Goal: Information Seeking & Learning: Learn about a topic

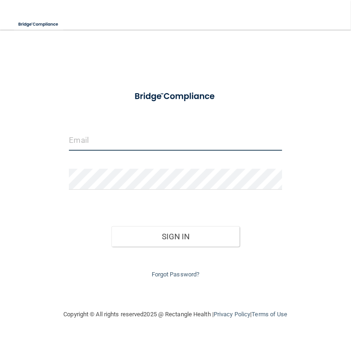
click at [105, 144] on input "email" at bounding box center [175, 140] width 213 height 21
click at [164, 134] on input "email" at bounding box center [175, 140] width 213 height 21
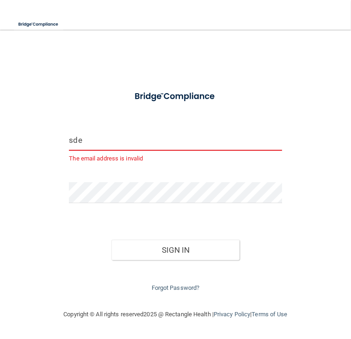
type input "[EMAIL_ADDRESS][DOMAIN_NAME]"
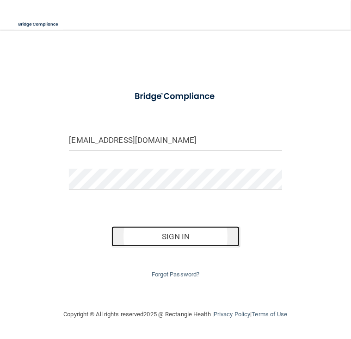
click at [178, 237] on button "Sign In" at bounding box center [176, 236] width 128 height 20
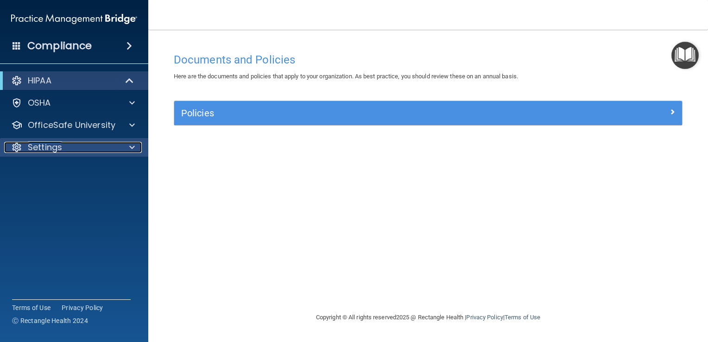
click at [40, 151] on p "Settings" at bounding box center [45, 147] width 34 height 11
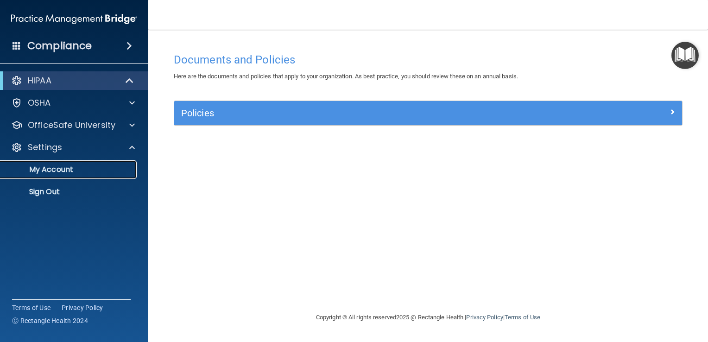
click at [46, 168] on p "My Account" at bounding box center [69, 169] width 126 height 9
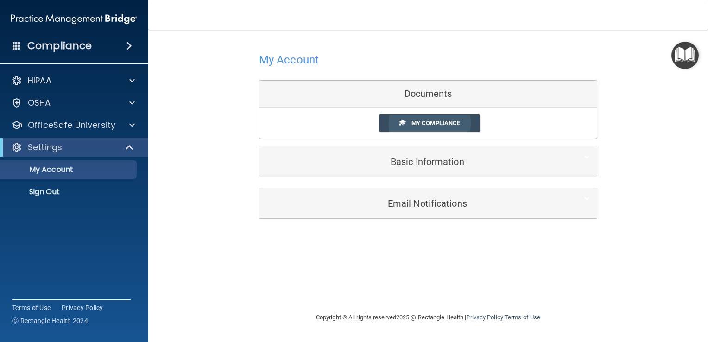
click at [351, 121] on span "My Compliance" at bounding box center [435, 122] width 49 height 7
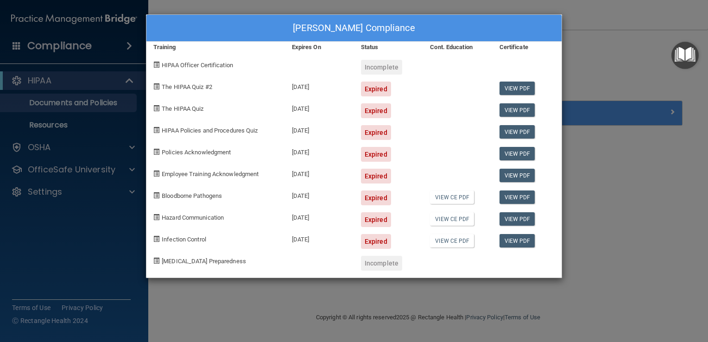
click at [52, 195] on div "[PERSON_NAME] Compliance Training Expires On Status Cont. Education Certificate…" at bounding box center [354, 171] width 708 height 342
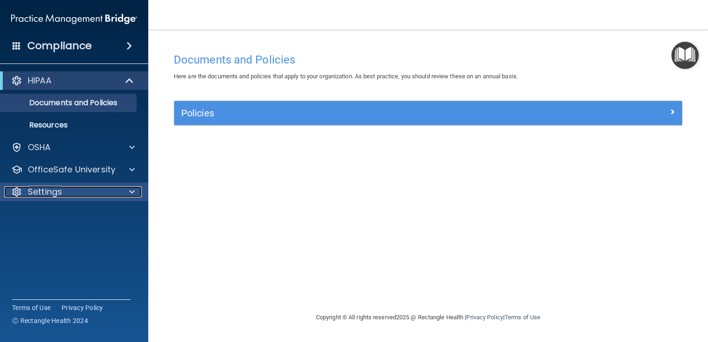
click at [52, 195] on p "Settings" at bounding box center [45, 191] width 34 height 11
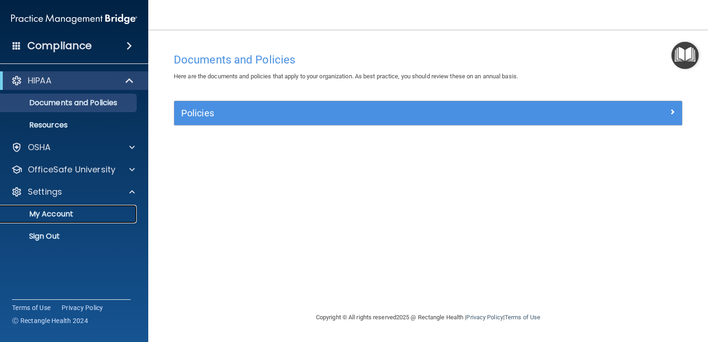
click at [57, 219] on p "My Account" at bounding box center [69, 213] width 126 height 9
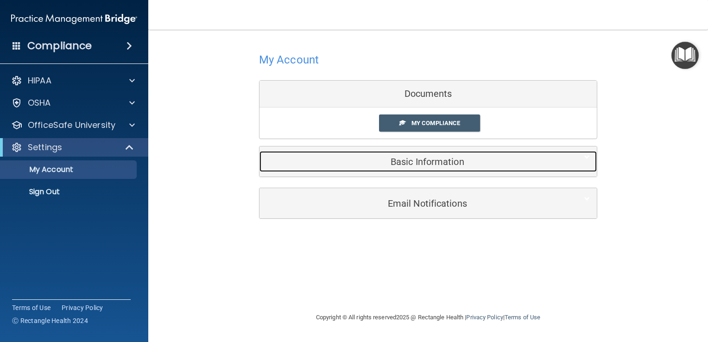
click at [351, 161] on h5 "Basic Information" at bounding box center [413, 162] width 295 height 10
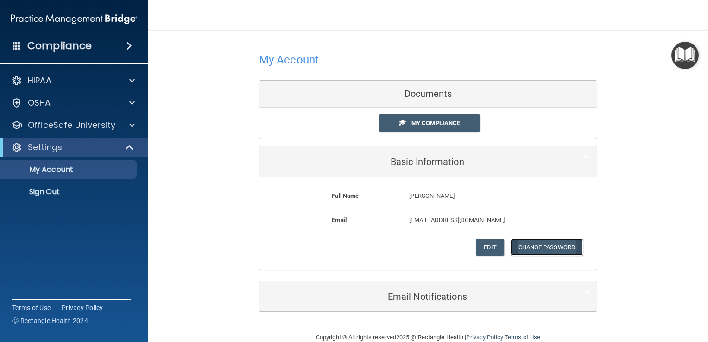
click at [351, 245] on button "Change Password" at bounding box center [546, 246] width 73 height 17
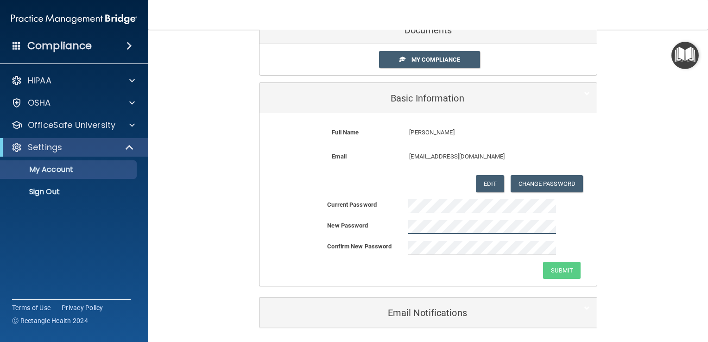
scroll to position [65, 0]
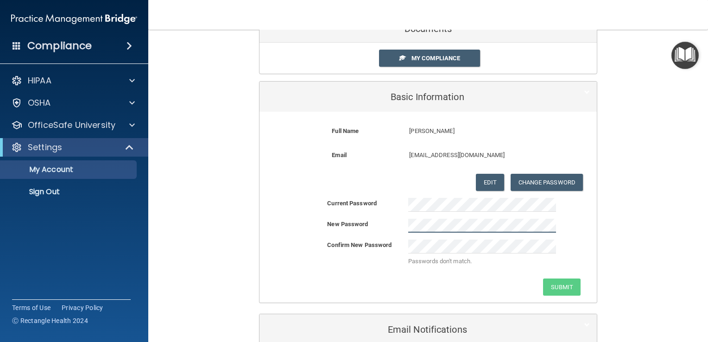
click at [351, 226] on div at bounding box center [482, 226] width 162 height 14
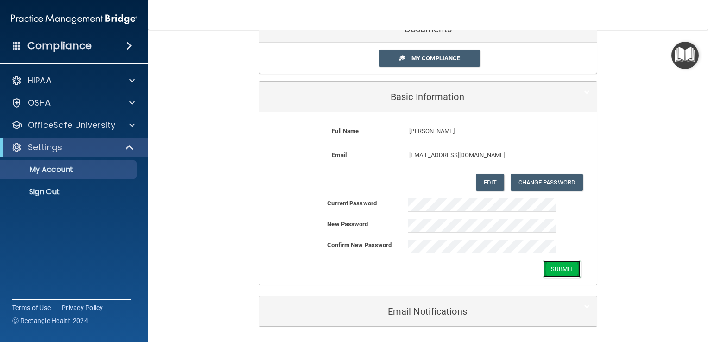
click at [351, 264] on button "Submit" at bounding box center [562, 268] width 38 height 17
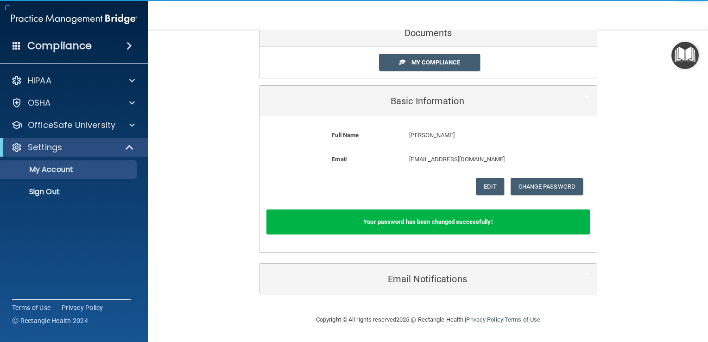
scroll to position [59, 0]
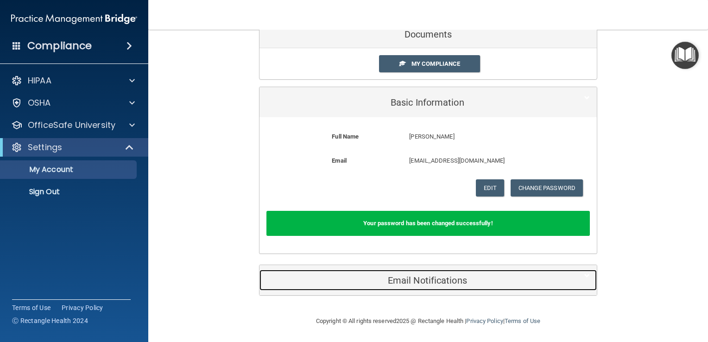
click at [351, 277] on h5 "Email Notifications" at bounding box center [413, 280] width 295 height 10
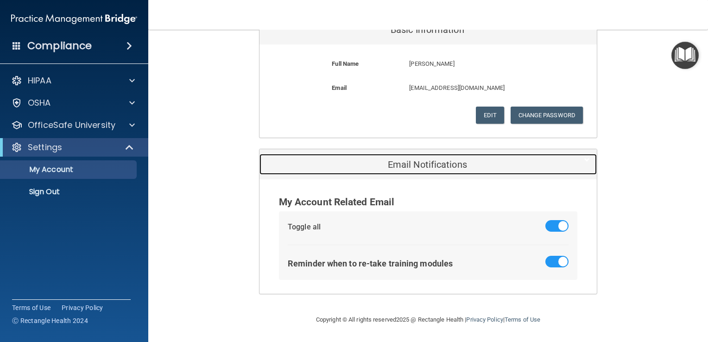
scroll to position [131, 0]
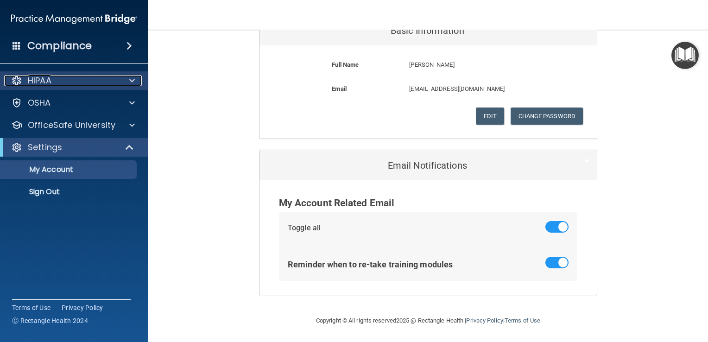
click at [54, 82] on div "HIPAA" at bounding box center [61, 80] width 115 height 11
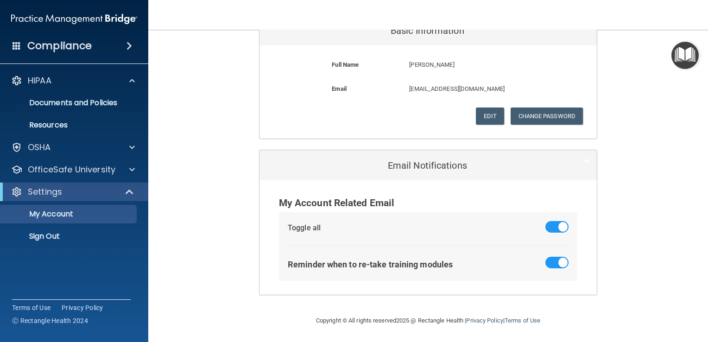
click at [63, 47] on h4 "Compliance" at bounding box center [59, 45] width 64 height 13
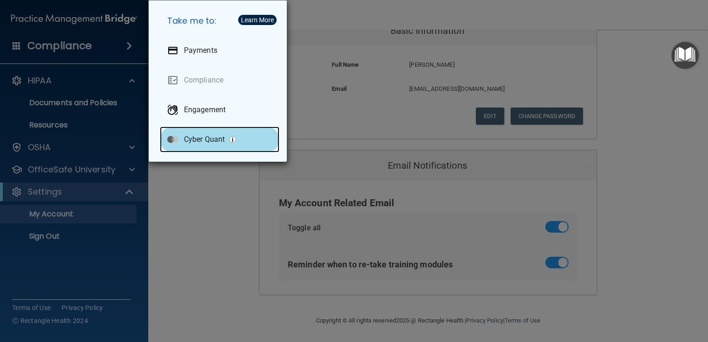
click at [200, 136] on p "Cyber Quant" at bounding box center [204, 139] width 41 height 9
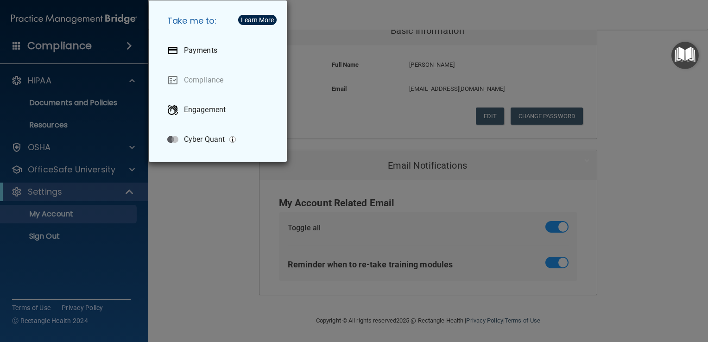
click at [41, 85] on div "Take me to: Payments Compliance Engagement Cyber Quant" at bounding box center [354, 171] width 708 height 342
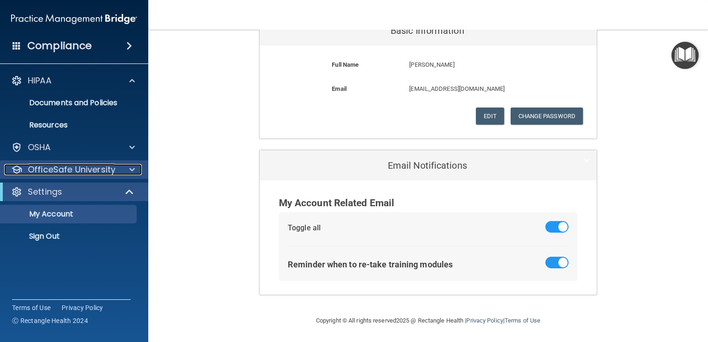
click at [52, 169] on p "OfficeSafe University" at bounding box center [72, 169] width 88 height 11
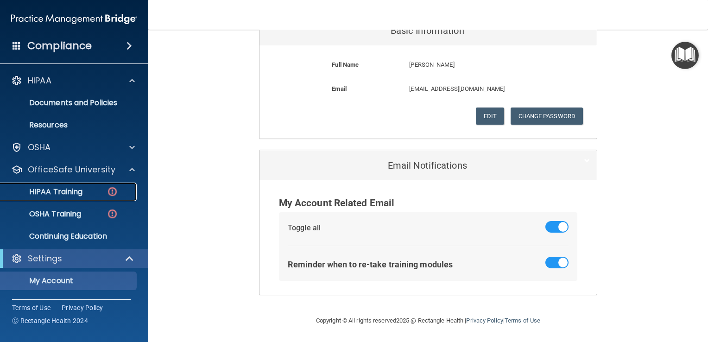
click at [52, 194] on p "HIPAA Training" at bounding box center [44, 191] width 76 height 9
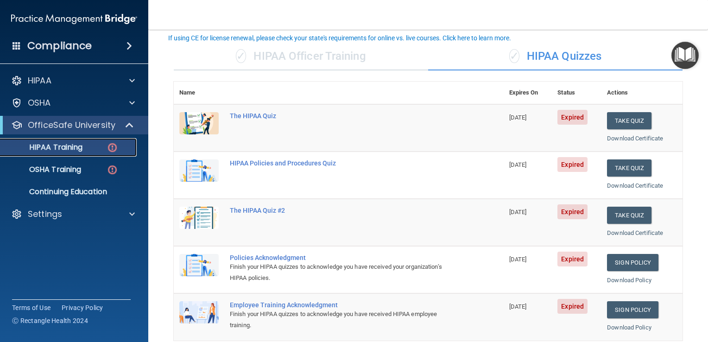
scroll to position [56, 0]
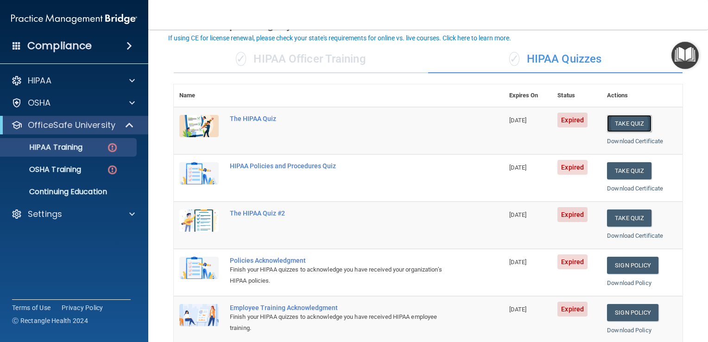
click at [351, 124] on button "Take Quiz" at bounding box center [629, 123] width 44 height 17
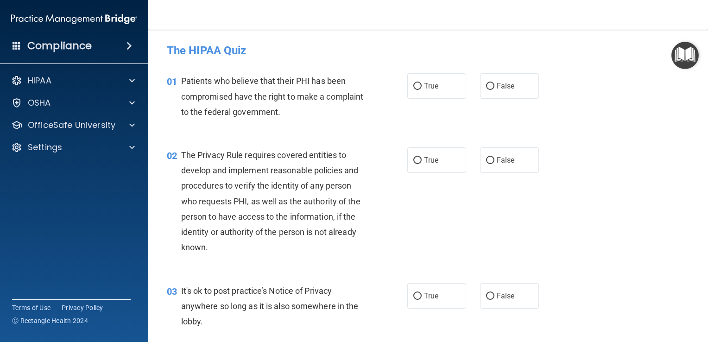
drag, startPoint x: 413, startPoint y: 83, endPoint x: 372, endPoint y: 107, distance: 47.6
click at [351, 107] on div "01 Patients who believe that their PHI has been compromised have the right to m…" at bounding box center [287, 98] width 268 height 51
click at [351, 84] on input "True" at bounding box center [417, 86] width 8 height 7
radio input "true"
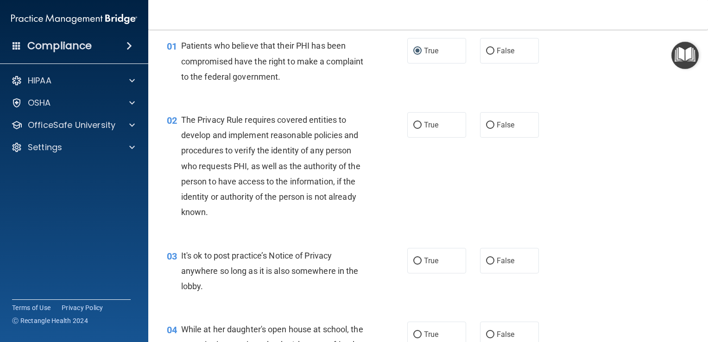
scroll to position [35, 0]
click at [351, 125] on label "True" at bounding box center [436, 124] width 59 height 25
click at [351, 125] on input "True" at bounding box center [417, 125] width 8 height 7
radio input "true"
click at [351, 125] on label "True" at bounding box center [436, 124] width 59 height 25
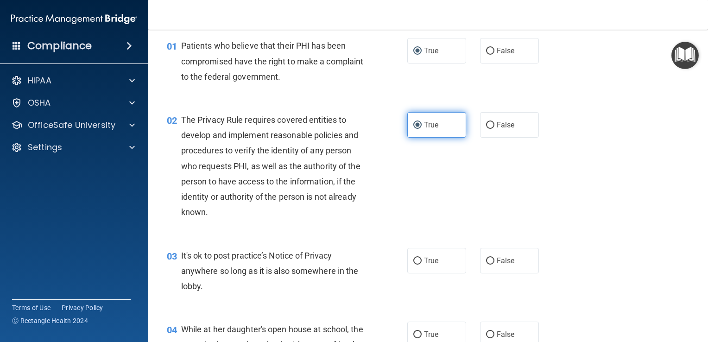
click at [351, 125] on input "True" at bounding box center [417, 125] width 8 height 7
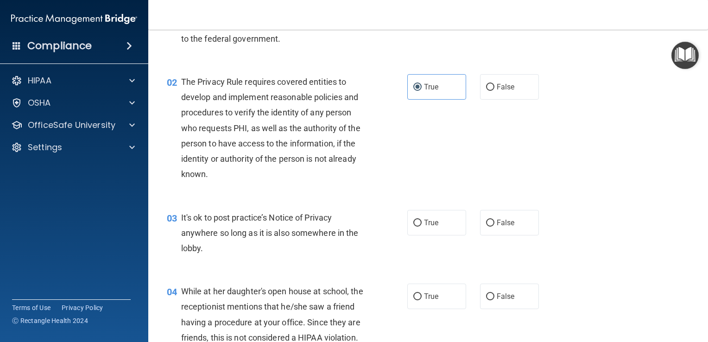
scroll to position [74, 0]
click at [351, 225] on input "True" at bounding box center [417, 222] width 8 height 7
radio input "true"
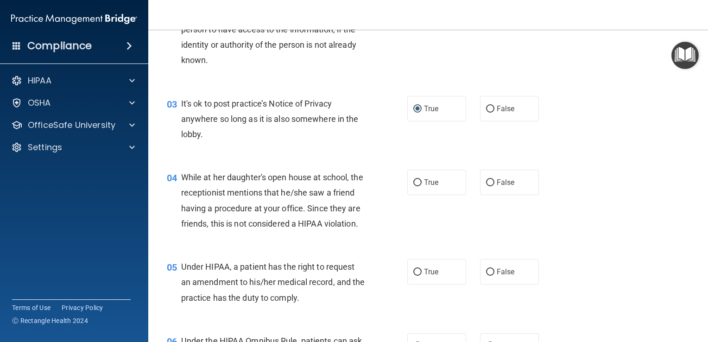
scroll to position [207, 0]
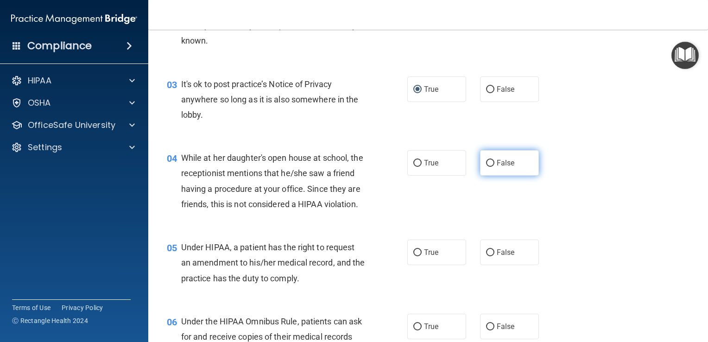
click at [351, 165] on label "False" at bounding box center [509, 162] width 59 height 25
click at [351, 165] on input "False" at bounding box center [490, 163] width 8 height 7
radio input "true"
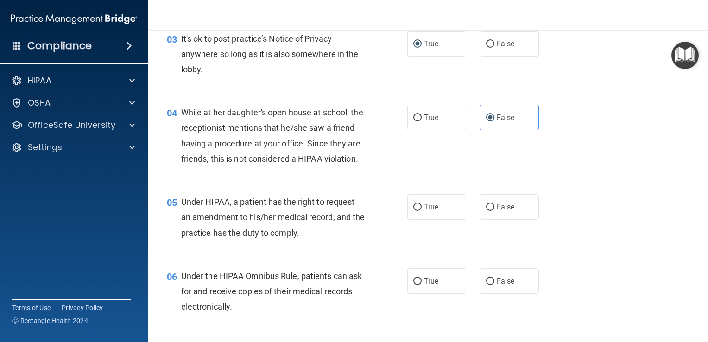
scroll to position [255, 0]
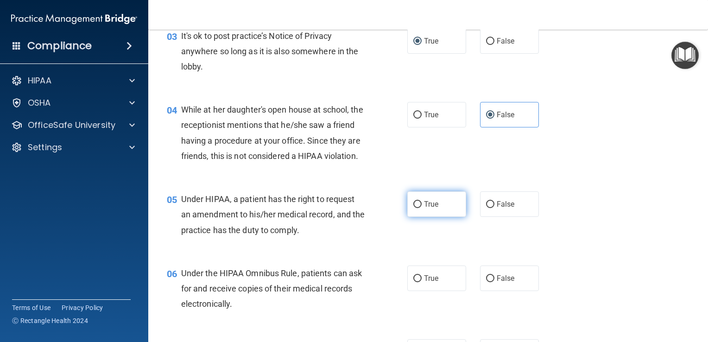
click at [351, 208] on input "True" at bounding box center [417, 204] width 8 height 7
radio input "true"
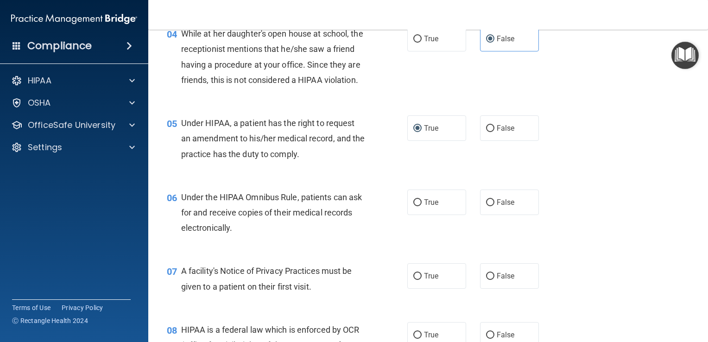
scroll to position [324, 0]
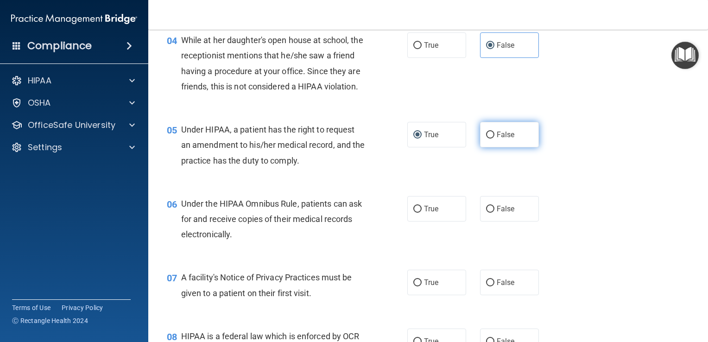
click at [351, 138] on input "False" at bounding box center [490, 135] width 8 height 7
radio input "true"
radio input "false"
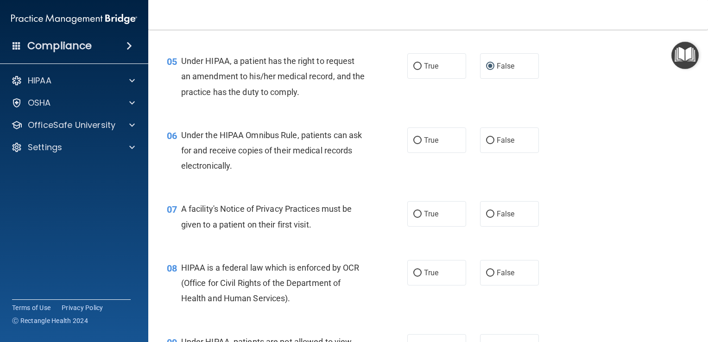
scroll to position [394, 0]
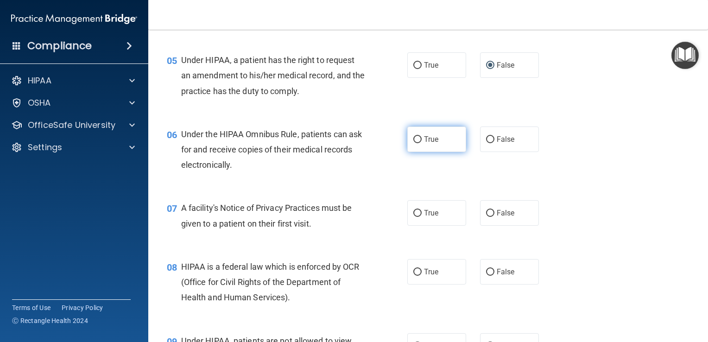
click at [351, 143] on input "True" at bounding box center [417, 139] width 8 height 7
radio input "true"
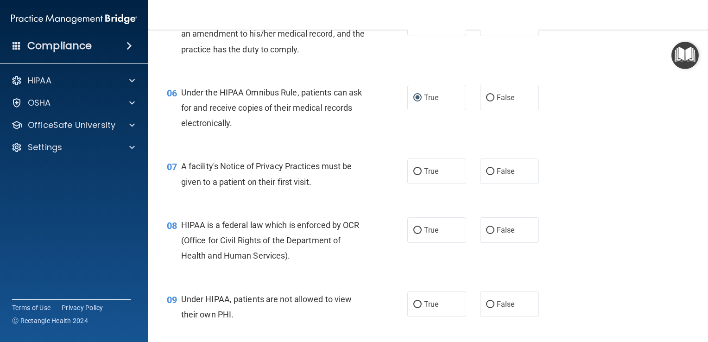
scroll to position [436, 0]
click at [351, 174] on input "True" at bounding box center [417, 170] width 8 height 7
radio input "true"
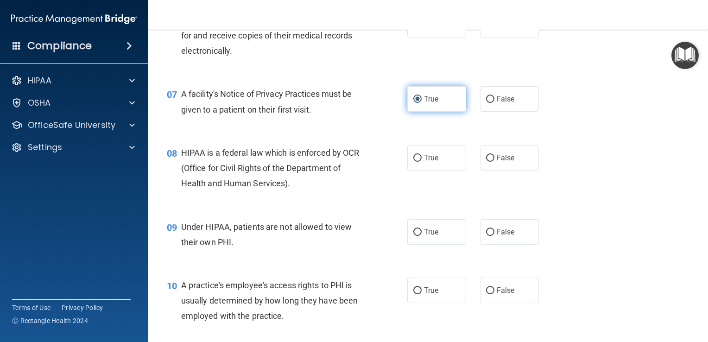
scroll to position [508, 0]
drag, startPoint x: 427, startPoint y: 187, endPoint x: 408, endPoint y: 175, distance: 22.3
click at [351, 170] on label "True" at bounding box center [436, 157] width 59 height 25
click at [351, 162] on input "True" at bounding box center [417, 158] width 8 height 7
radio input "true"
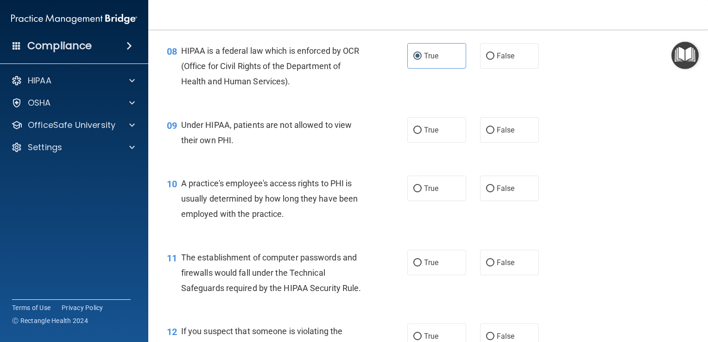
scroll to position [609, 0]
click at [351, 134] on input "False" at bounding box center [490, 130] width 8 height 7
radio input "true"
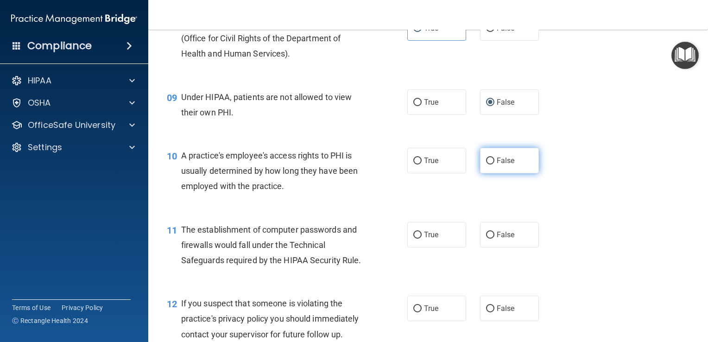
click at [351, 164] on input "False" at bounding box center [490, 160] width 8 height 7
radio input "true"
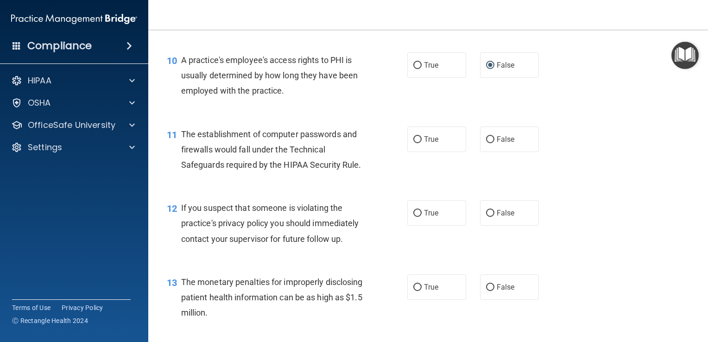
scroll to position [733, 0]
click at [351, 143] on input "True" at bounding box center [417, 139] width 8 height 7
radio input "true"
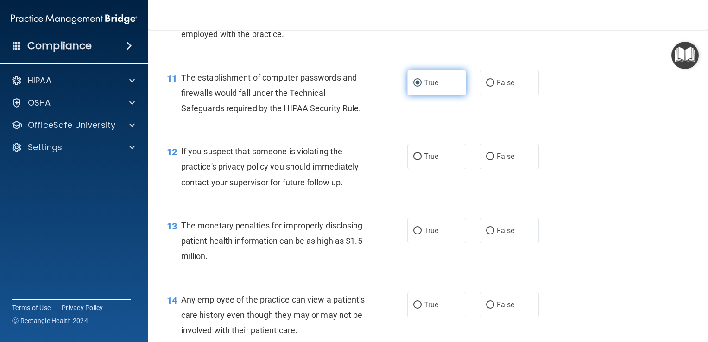
scroll to position [789, 0]
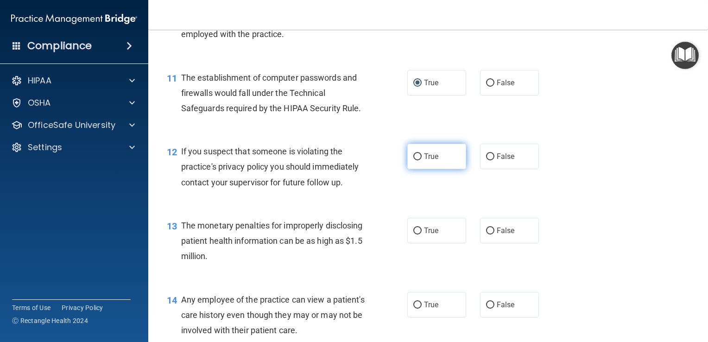
click at [351, 160] on input "True" at bounding box center [417, 156] width 8 height 7
radio input "true"
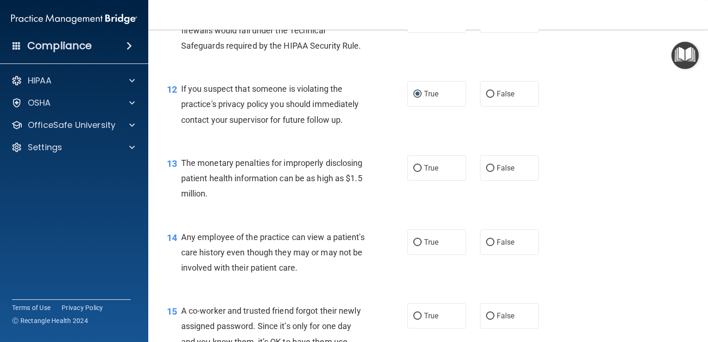
scroll to position [852, 0]
click at [351, 171] on input "True" at bounding box center [417, 167] width 8 height 7
radio input "true"
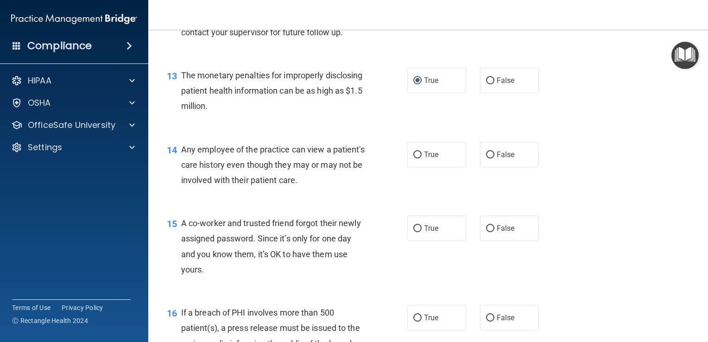
scroll to position [954, 0]
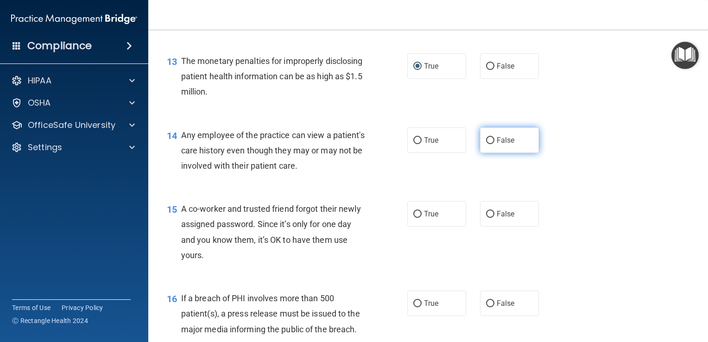
click at [351, 144] on input "False" at bounding box center [490, 140] width 8 height 7
radio input "true"
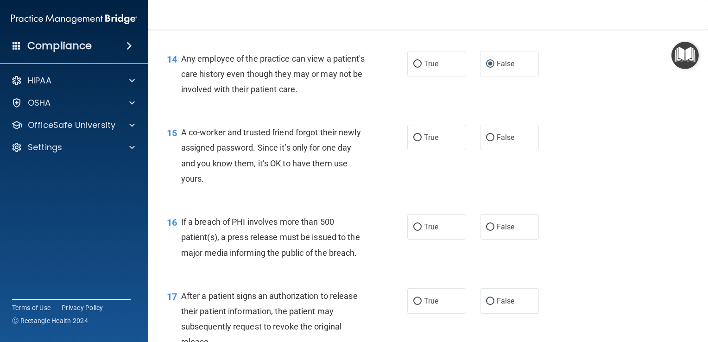
scroll to position [1030, 0]
click at [351, 141] on input "False" at bounding box center [490, 137] width 8 height 7
radio input "true"
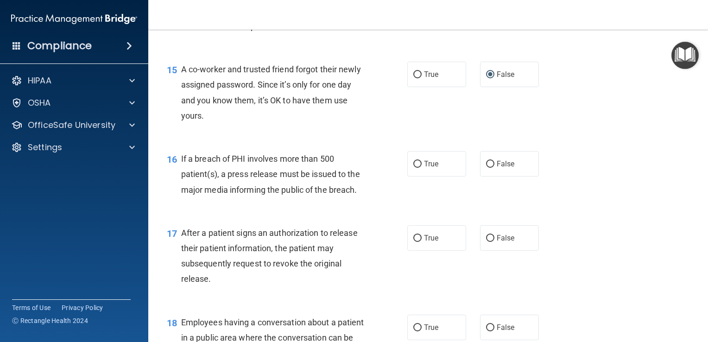
scroll to position [1094, 0]
click at [351, 167] on input "True" at bounding box center [417, 163] width 8 height 7
radio input "true"
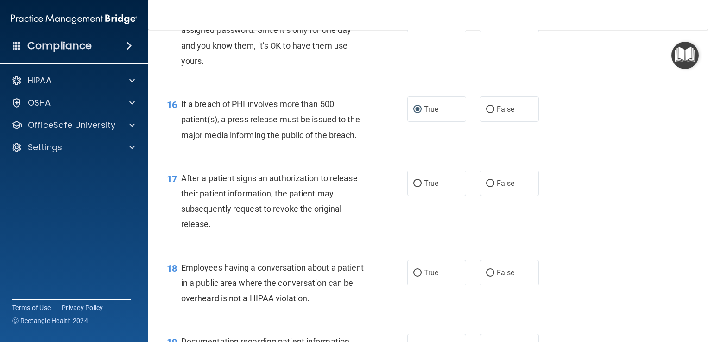
scroll to position [1157, 0]
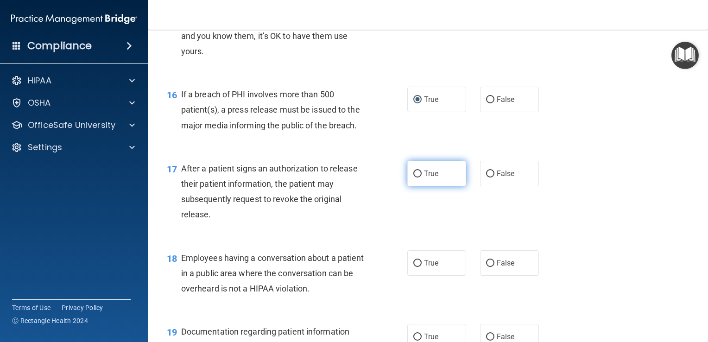
click at [351, 177] on input "True" at bounding box center [417, 173] width 8 height 7
radio input "true"
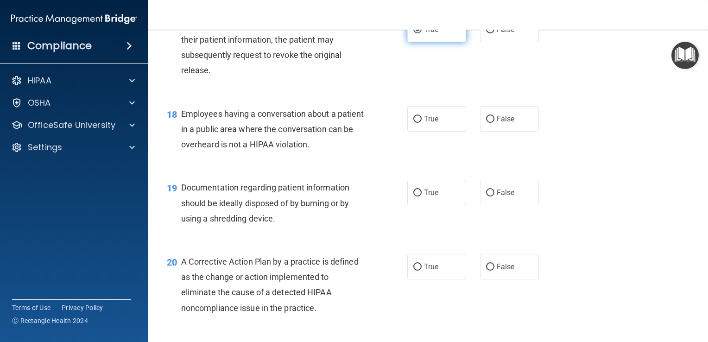
scroll to position [1302, 0]
click at [351, 122] on input "False" at bounding box center [490, 118] width 8 height 7
radio input "true"
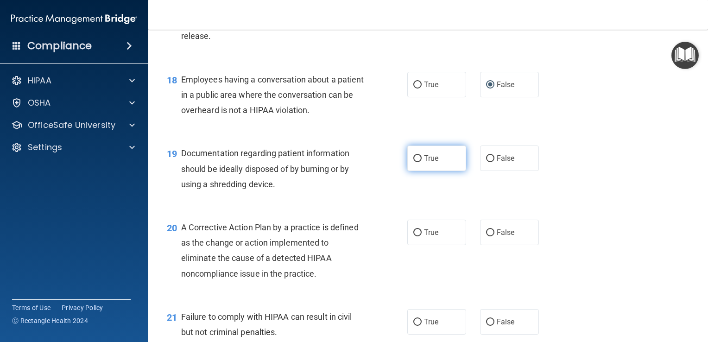
scroll to position [1338, 0]
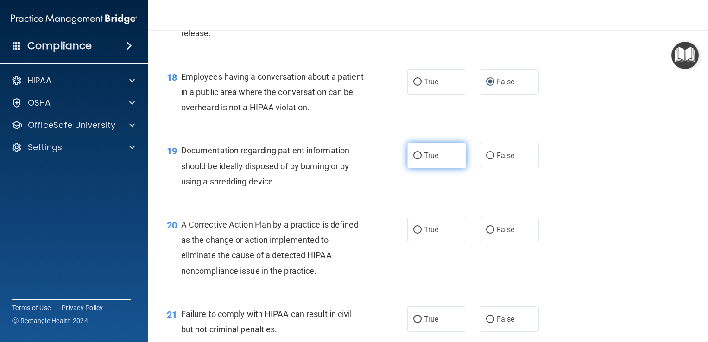
click at [351, 159] on input "True" at bounding box center [417, 155] width 8 height 7
radio input "true"
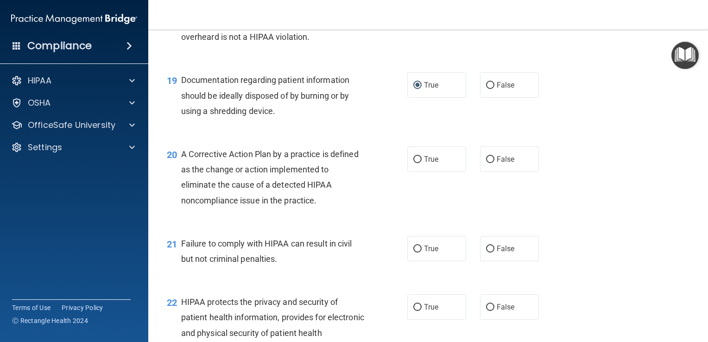
scroll to position [1412, 0]
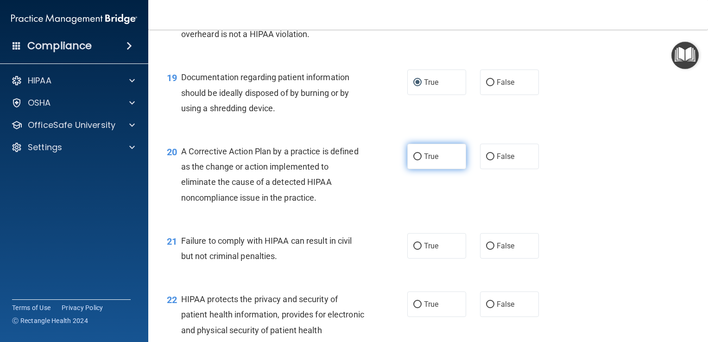
click at [351, 160] on input "True" at bounding box center [417, 156] width 8 height 7
radio input "true"
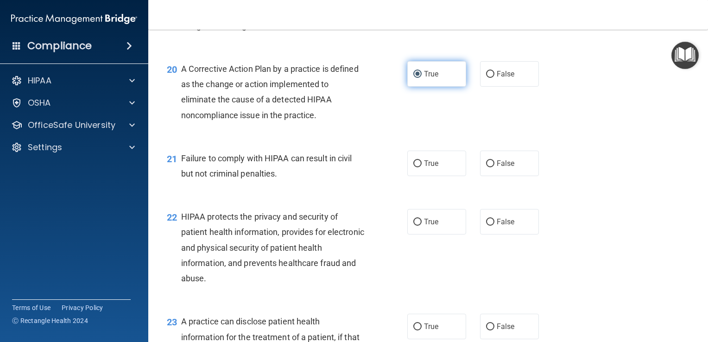
scroll to position [1494, 0]
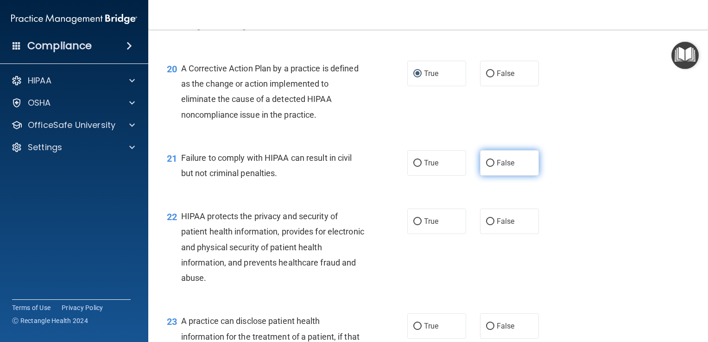
click at [351, 167] on input "False" at bounding box center [490, 163] width 8 height 7
radio input "true"
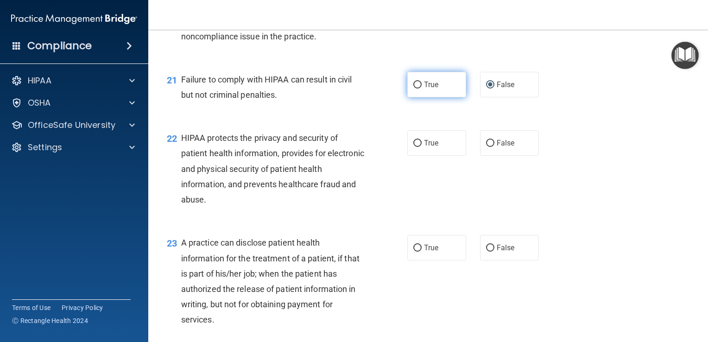
scroll to position [1574, 0]
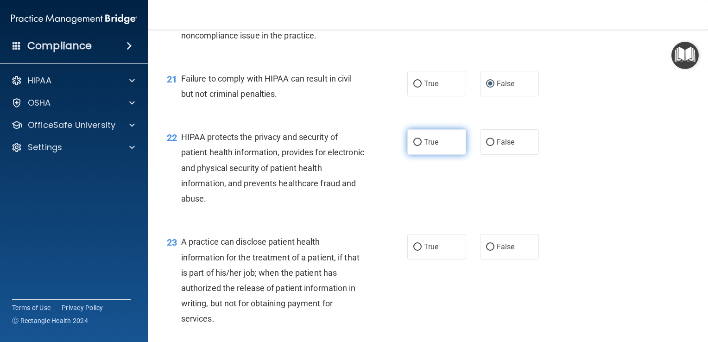
click at [351, 146] on input "True" at bounding box center [417, 142] width 8 height 7
radio input "true"
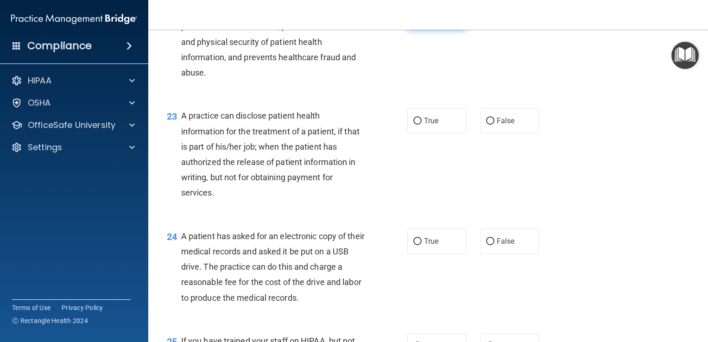
scroll to position [1700, 0]
click at [351, 161] on div "23 A practice can disclose patient health information for the treatment of a pa…" at bounding box center [428, 156] width 536 height 120
click at [351, 124] on input "False" at bounding box center [490, 120] width 8 height 7
radio input "true"
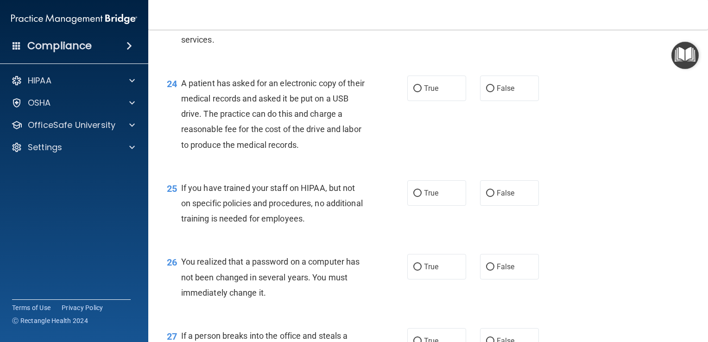
scroll to position [1853, 0]
click at [351, 91] on input "True" at bounding box center [417, 87] width 8 height 7
radio input "true"
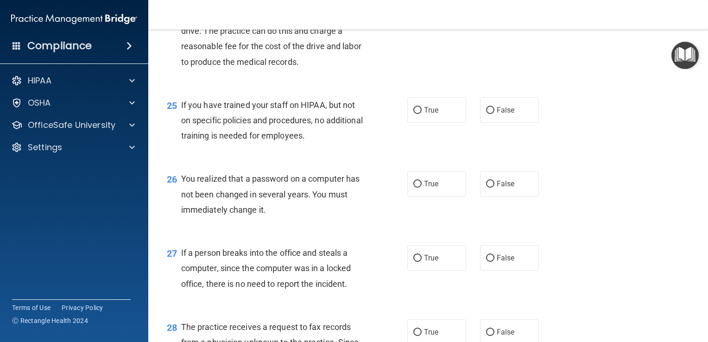
scroll to position [1938, 0]
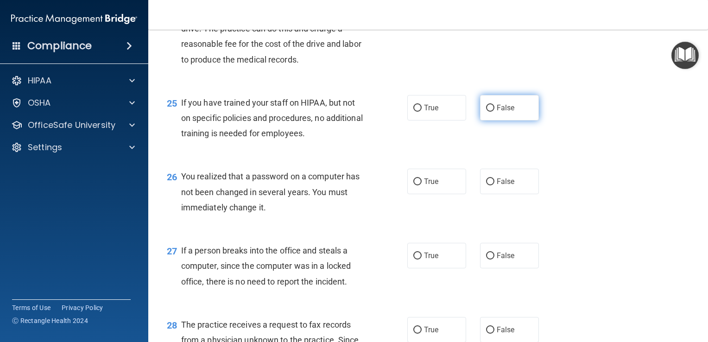
click at [351, 112] on input "False" at bounding box center [490, 108] width 8 height 7
radio input "true"
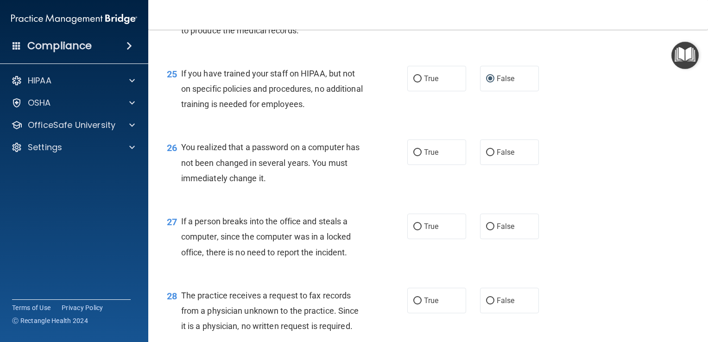
scroll to position [1967, 0]
click at [351, 156] on input "True" at bounding box center [417, 152] width 8 height 7
radio input "true"
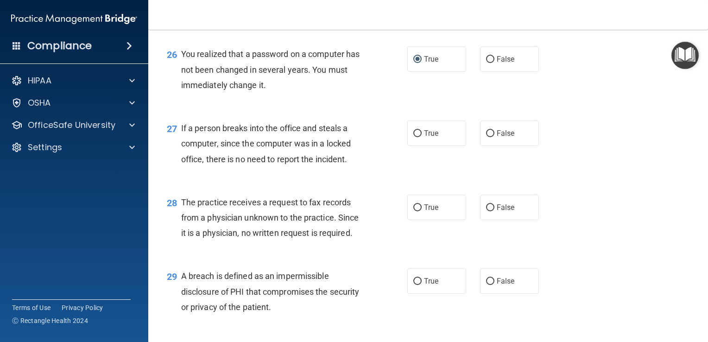
scroll to position [2059, 0]
click at [351, 212] on input "False" at bounding box center [490, 208] width 8 height 7
radio input "true"
click at [351, 138] on input "False" at bounding box center [490, 134] width 8 height 7
radio input "true"
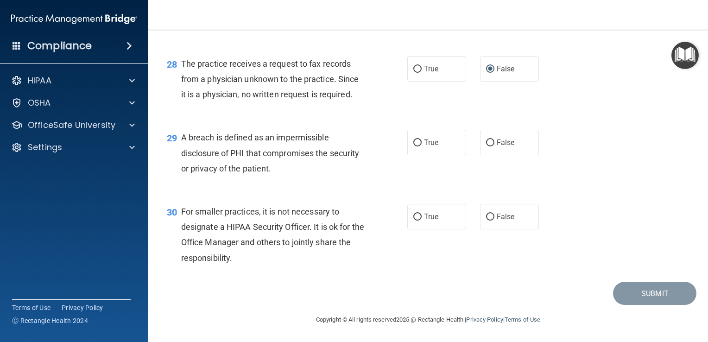
scroll to position [2206, 0]
click at [351, 146] on input "True" at bounding box center [417, 142] width 8 height 7
radio input "true"
click at [351, 215] on input "True" at bounding box center [417, 216] width 8 height 7
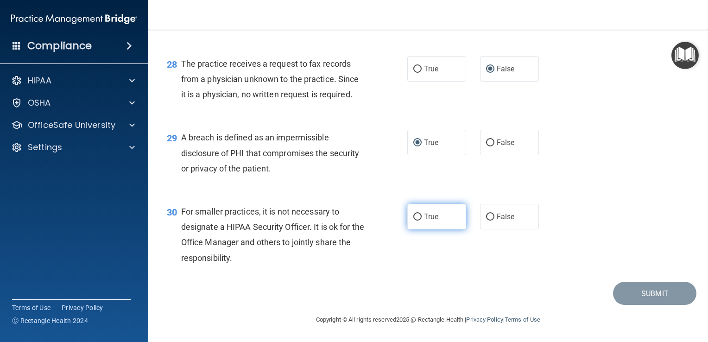
radio input "true"
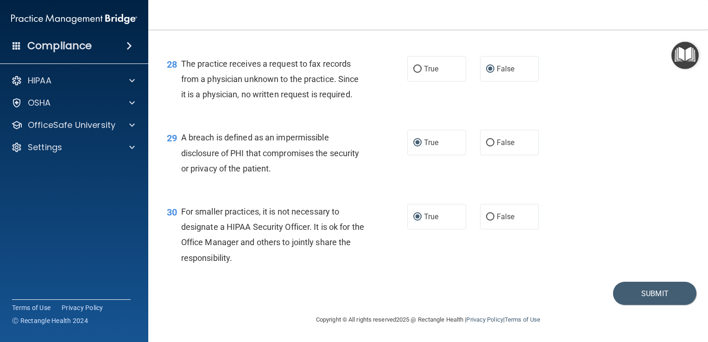
click at [351, 262] on div "30 For smaller practices, it is not necessary to designate a HIPAA Security Off…" at bounding box center [428, 236] width 536 height 89
click at [351, 257] on div "30 For smaller practices, it is not necessary to designate a HIPAA Security Off…" at bounding box center [428, 236] width 536 height 89
drag, startPoint x: 665, startPoint y: 257, endPoint x: 634, endPoint y: 260, distance: 31.7
drag, startPoint x: 634, startPoint y: 260, endPoint x: 489, endPoint y: 281, distance: 145.9
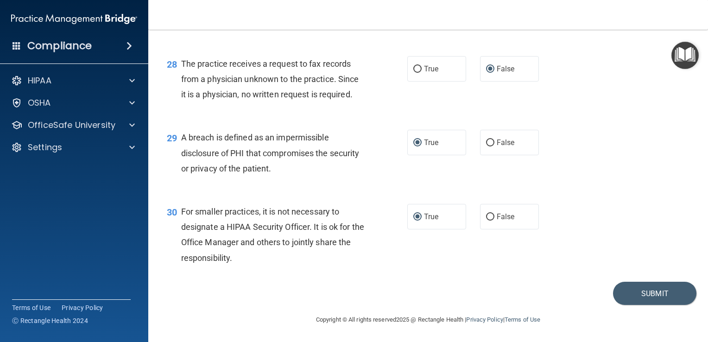
click at [351, 281] on div "30 For smaller practices, it is not necessary to designate a HIPAA Security Off…" at bounding box center [428, 236] width 536 height 89
click at [351, 290] on button "Submit" at bounding box center [654, 294] width 83 height 24
click at [351, 284] on div "Submit" at bounding box center [428, 294] width 536 height 24
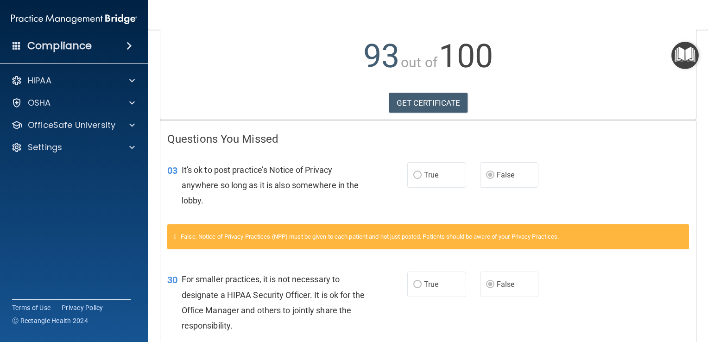
scroll to position [98, 0]
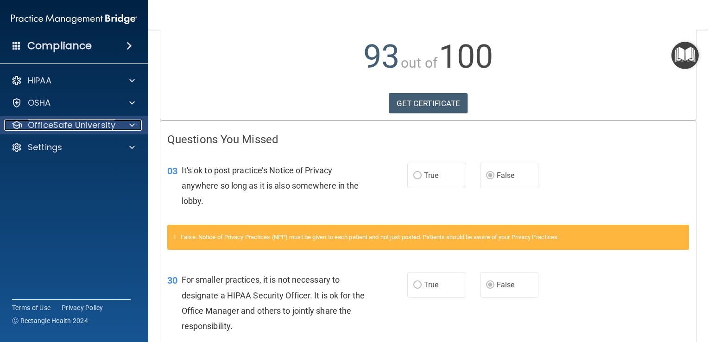
drag, startPoint x: 131, startPoint y: 125, endPoint x: 102, endPoint y: 126, distance: 29.2
click at [102, 126] on p "OfficeSafe University" at bounding box center [72, 124] width 88 height 11
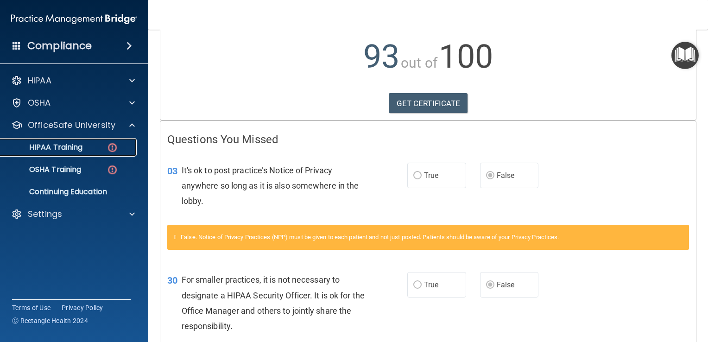
click at [99, 146] on div "HIPAA Training" at bounding box center [69, 147] width 126 height 9
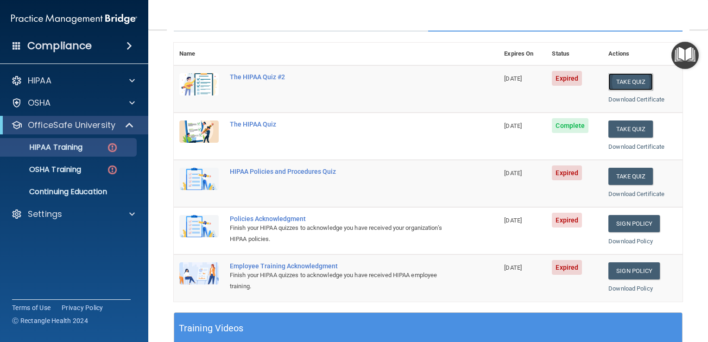
click at [351, 76] on button "Take Quiz" at bounding box center [630, 81] width 44 height 17
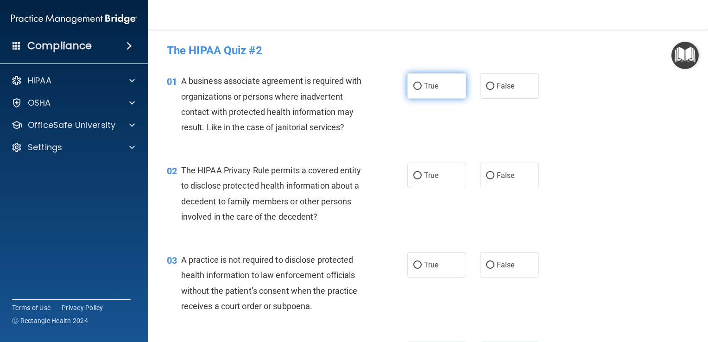
click at [351, 84] on input "True" at bounding box center [417, 86] width 8 height 7
radio input "true"
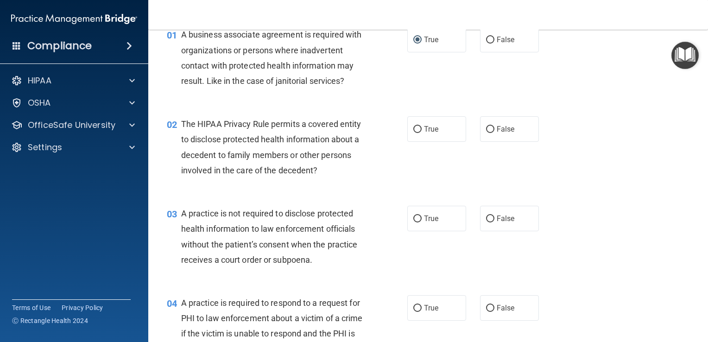
scroll to position [49, 0]
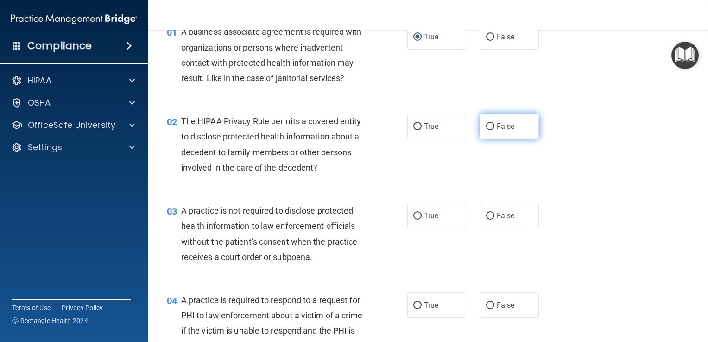
click at [351, 125] on input "False" at bounding box center [490, 126] width 8 height 7
radio input "true"
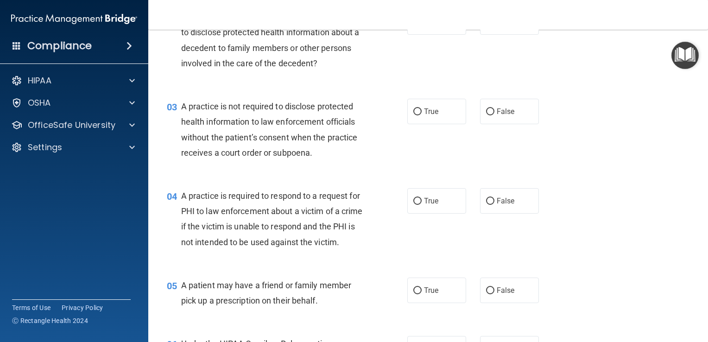
scroll to position [155, 0]
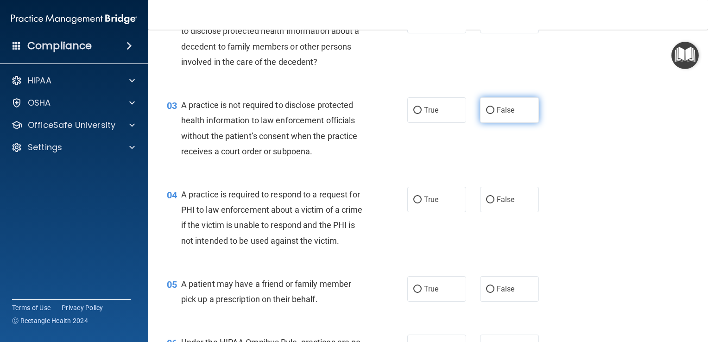
click at [351, 109] on label "False" at bounding box center [509, 109] width 59 height 25
click at [351, 109] on input "False" at bounding box center [490, 110] width 8 height 7
radio input "true"
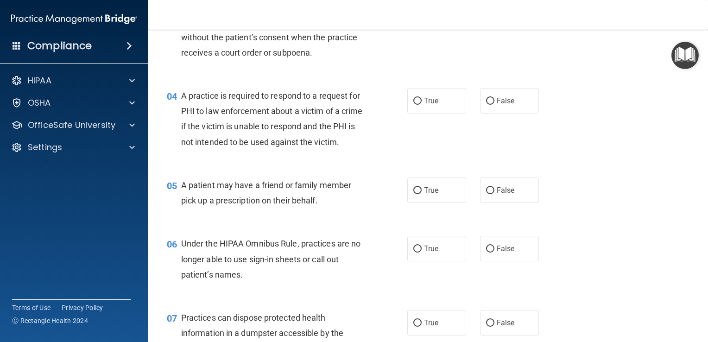
scroll to position [253, 0]
click at [351, 101] on input "True" at bounding box center [417, 101] width 8 height 7
radio input "true"
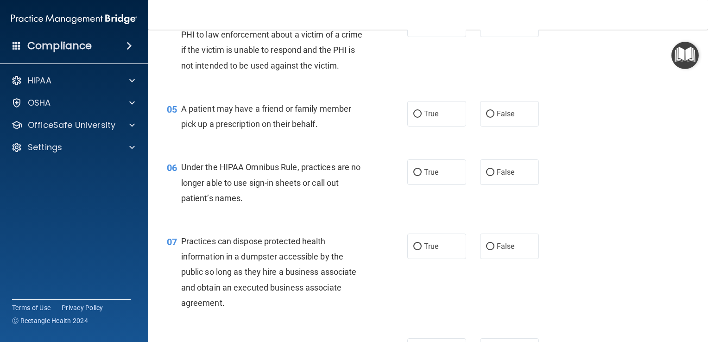
scroll to position [332, 0]
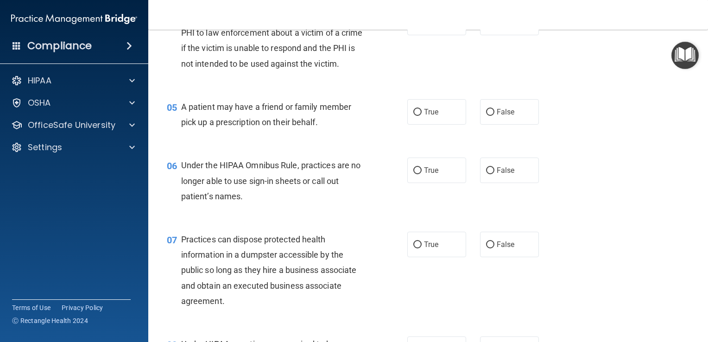
click at [351, 146] on div "05 A patient may have a friend or family member pick up a prescription on their…" at bounding box center [428, 117] width 536 height 58
click at [351, 116] on input "True" at bounding box center [417, 112] width 8 height 7
radio input "true"
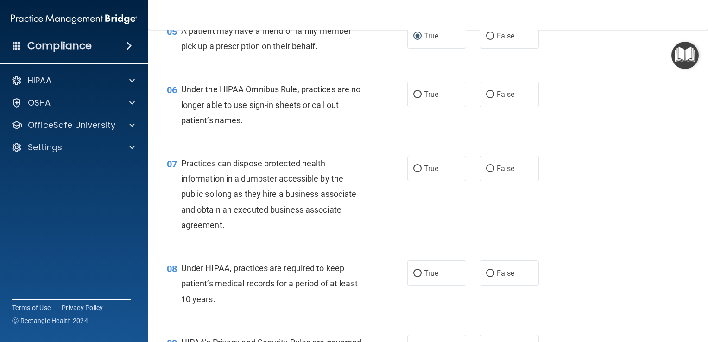
scroll to position [408, 0]
click at [351, 98] on input "False" at bounding box center [490, 94] width 8 height 7
radio input "true"
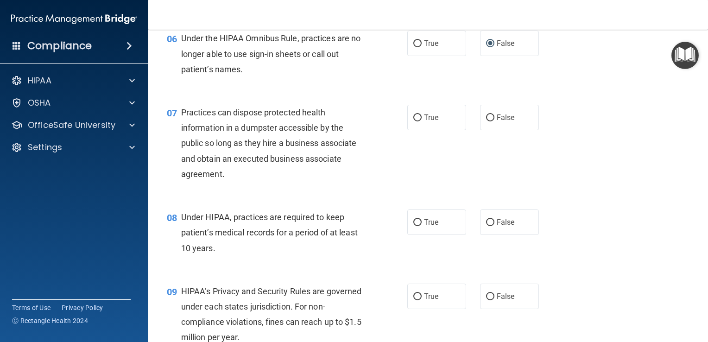
scroll to position [461, 0]
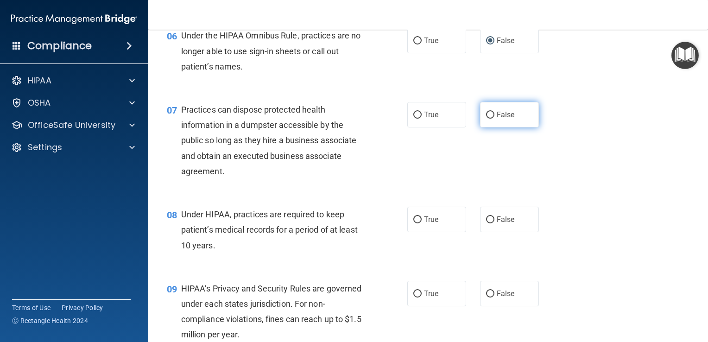
click at [351, 119] on input "False" at bounding box center [490, 115] width 8 height 7
radio input "true"
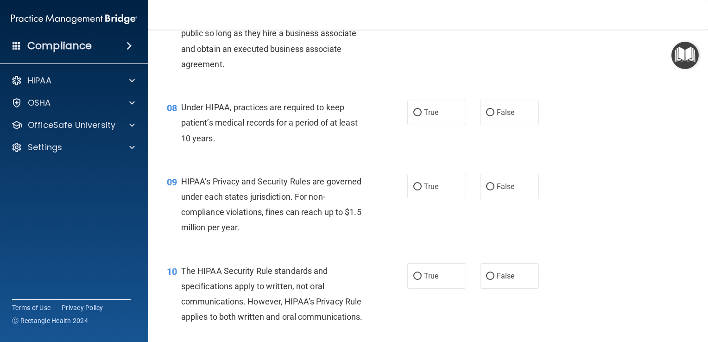
scroll to position [569, 0]
click at [351, 116] on input "True" at bounding box center [417, 112] width 8 height 7
radio input "true"
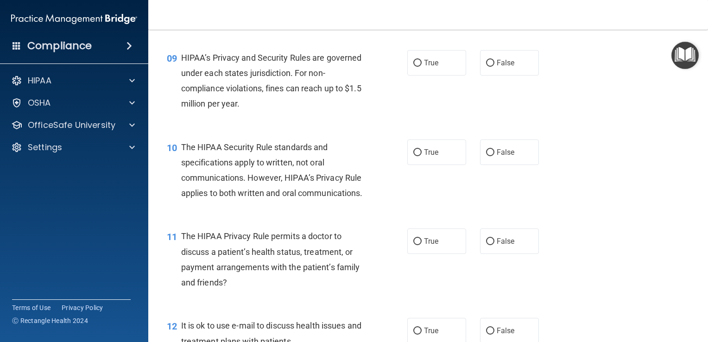
scroll to position [692, 0]
click at [351, 66] on input "True" at bounding box center [417, 62] width 8 height 7
radio input "true"
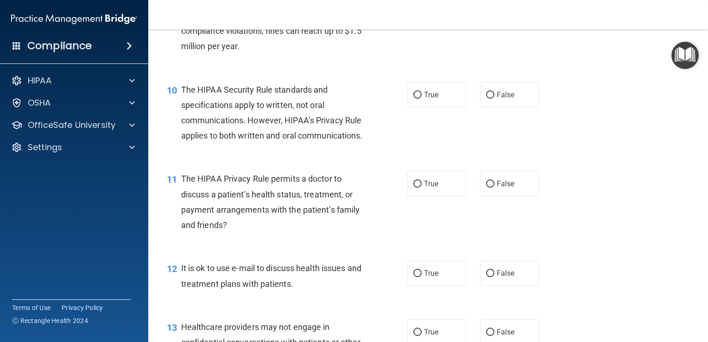
scroll to position [750, 0]
click at [351, 98] on input "False" at bounding box center [490, 94] width 8 height 7
radio input "true"
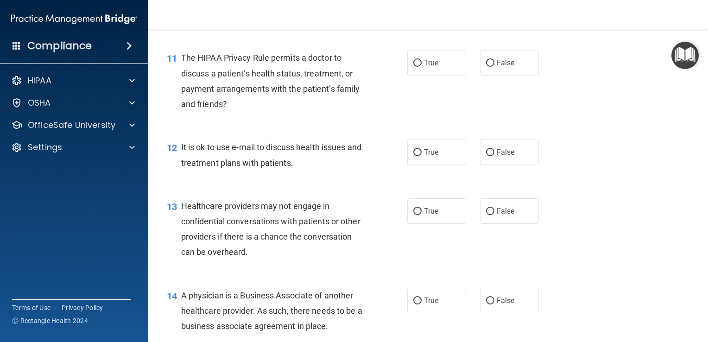
scroll to position [871, 0]
click at [351, 66] on input "False" at bounding box center [490, 62] width 8 height 7
radio input "true"
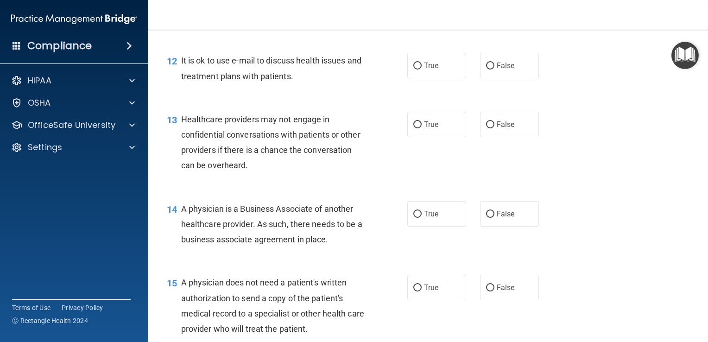
scroll to position [957, 0]
click at [351, 69] on input "False" at bounding box center [490, 65] width 8 height 7
radio input "true"
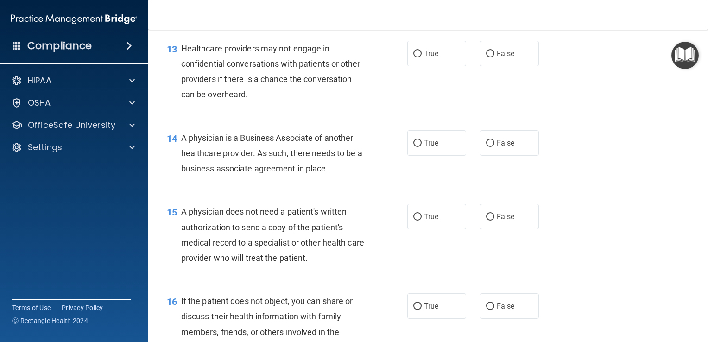
scroll to position [1028, 0]
click at [351, 57] on input "True" at bounding box center [417, 53] width 8 height 7
radio input "true"
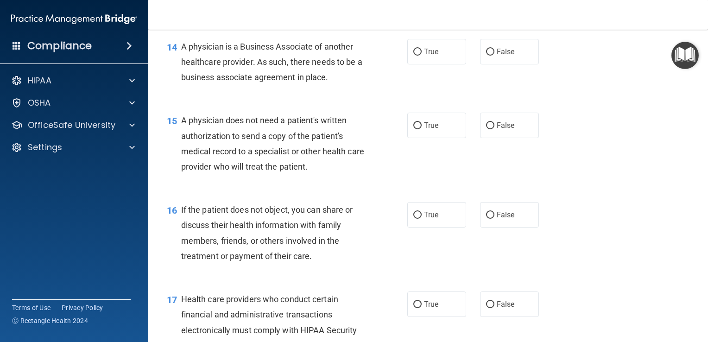
scroll to position [1118, 0]
click at [351, 65] on label "False" at bounding box center [509, 52] width 59 height 25
click at [351, 56] on input "False" at bounding box center [490, 53] width 8 height 7
radio input "true"
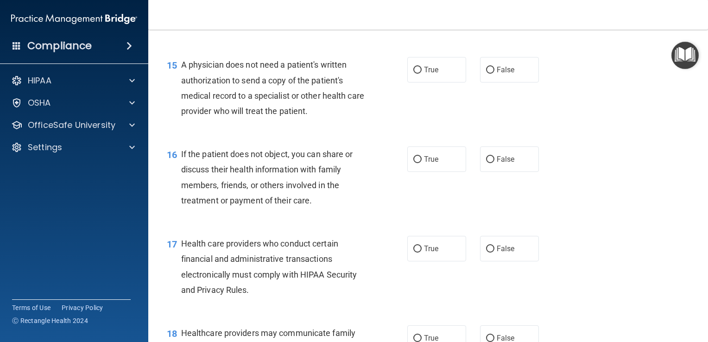
scroll to position [1178, 0]
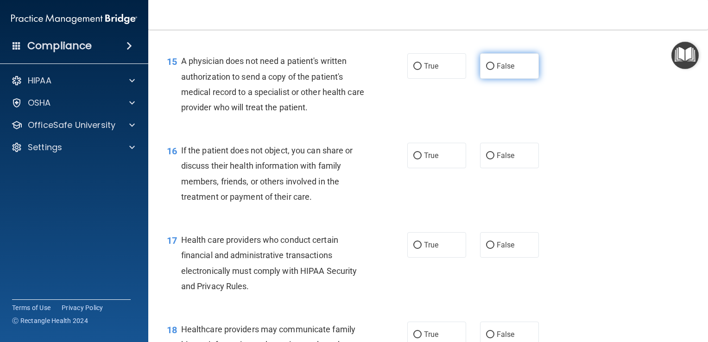
click at [351, 70] on input "False" at bounding box center [490, 66] width 8 height 7
radio input "true"
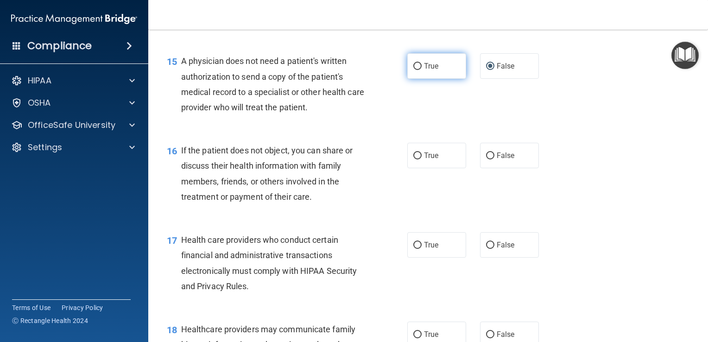
click at [351, 70] on input "True" at bounding box center [417, 66] width 8 height 7
radio input "true"
radio input "false"
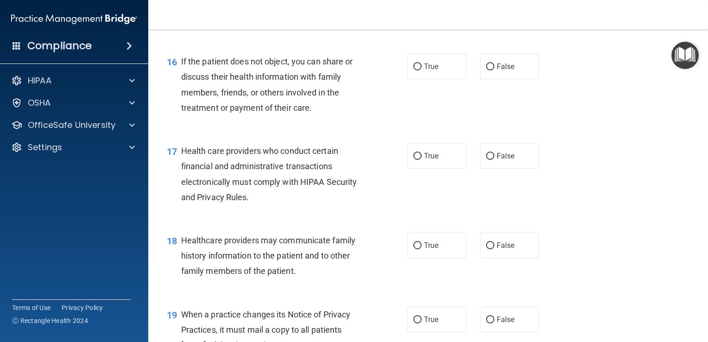
scroll to position [1270, 0]
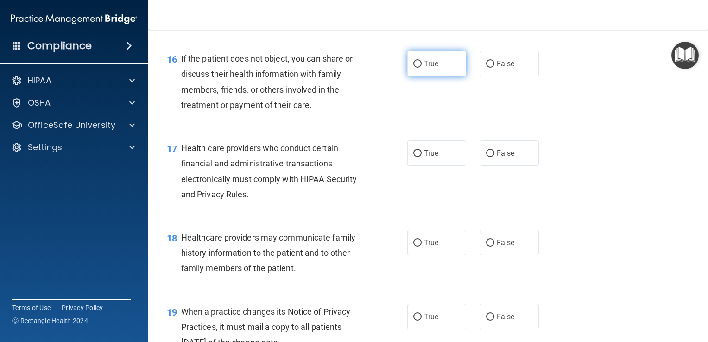
click at [351, 68] on input "True" at bounding box center [417, 64] width 8 height 7
radio input "true"
click at [351, 68] on input "False" at bounding box center [490, 64] width 8 height 7
radio input "true"
radio input "false"
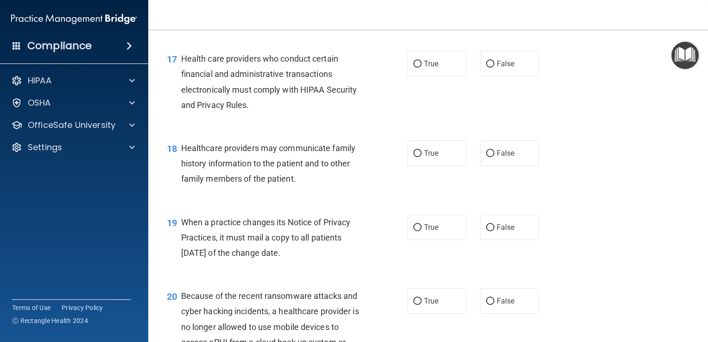
scroll to position [1360, 0]
click at [351, 67] on input "True" at bounding box center [417, 63] width 8 height 7
radio input "true"
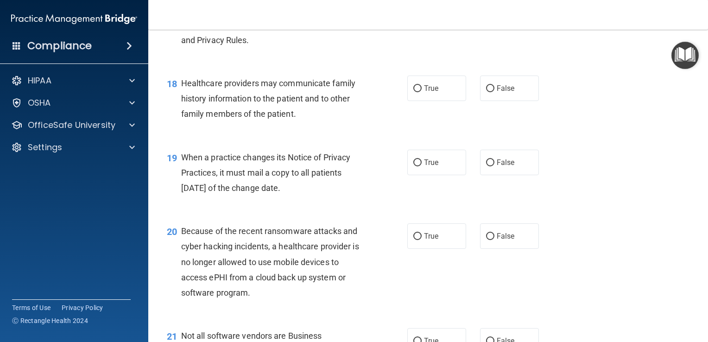
scroll to position [1427, 0]
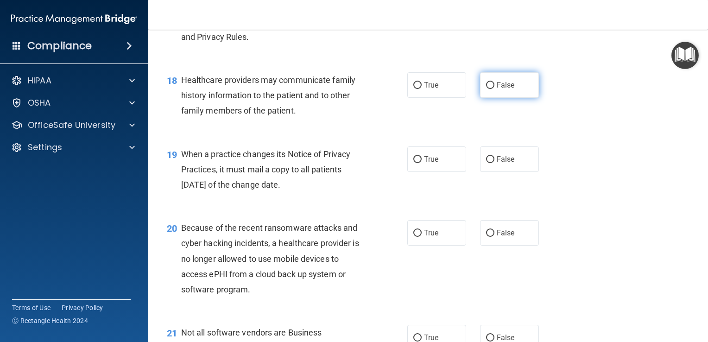
click at [351, 89] on input "False" at bounding box center [490, 85] width 8 height 7
radio input "true"
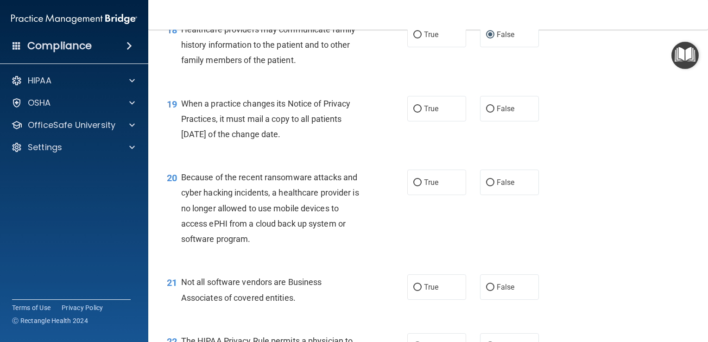
scroll to position [1483, 0]
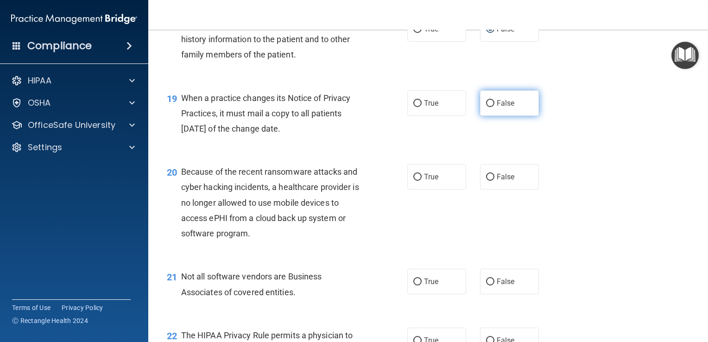
click at [351, 107] on input "False" at bounding box center [490, 103] width 8 height 7
radio input "true"
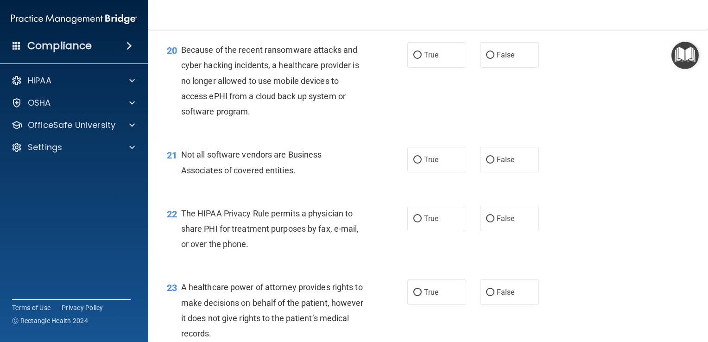
scroll to position [1606, 0]
click at [351, 58] on input "False" at bounding box center [490, 54] width 8 height 7
radio input "true"
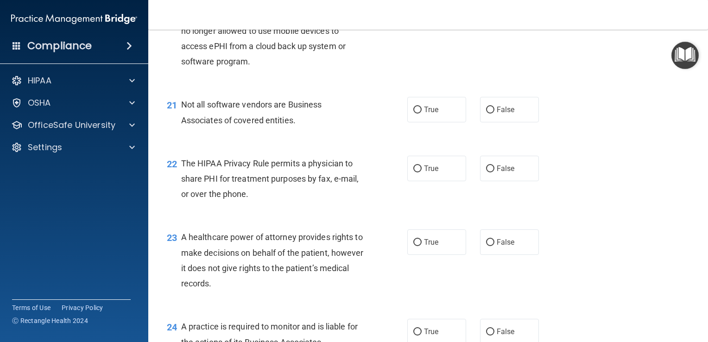
scroll to position [1656, 0]
click at [351, 113] on input "True" at bounding box center [417, 109] width 8 height 7
radio input "true"
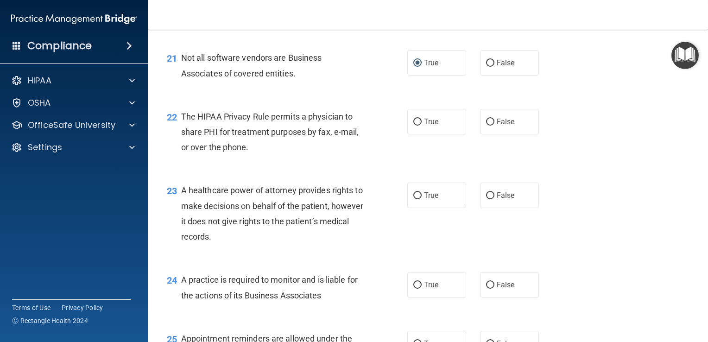
scroll to position [1702, 0]
click at [351, 125] on input "True" at bounding box center [417, 121] width 8 height 7
radio input "true"
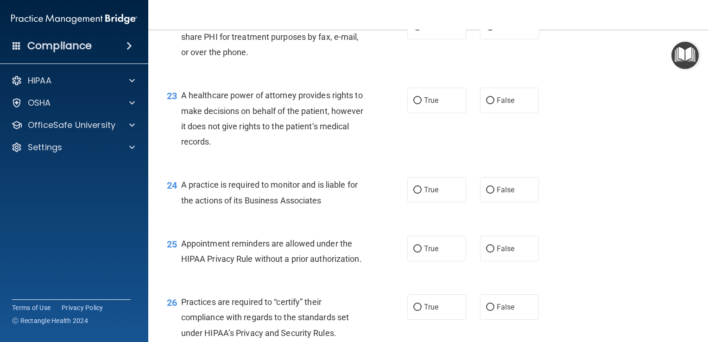
scroll to position [1799, 0]
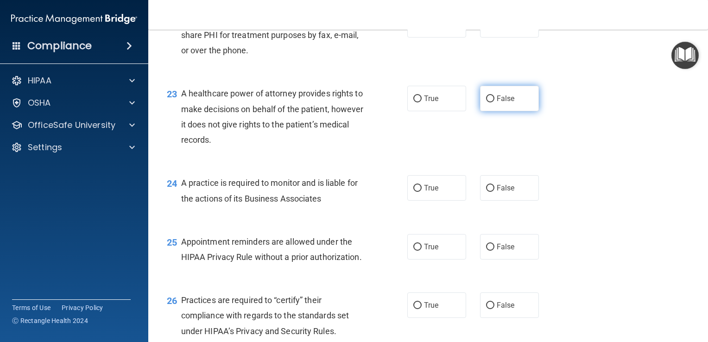
click at [351, 102] on input "False" at bounding box center [490, 98] width 8 height 7
radio input "true"
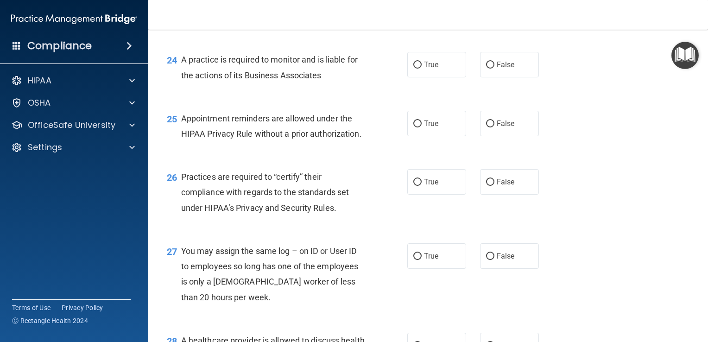
scroll to position [1923, 0]
click at [351, 68] on input "False" at bounding box center [490, 64] width 8 height 7
radio input "true"
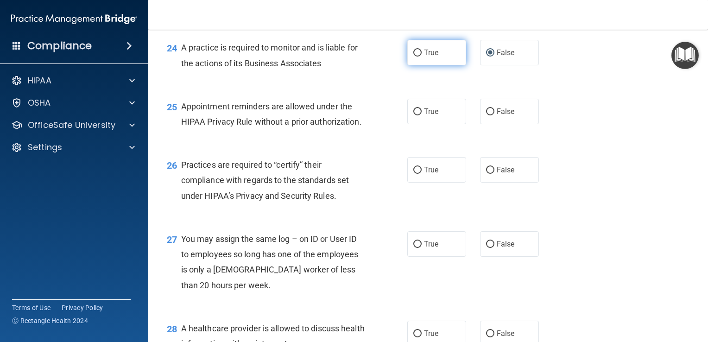
click at [351, 56] on input "True" at bounding box center [417, 53] width 8 height 7
radio input "true"
radio input "false"
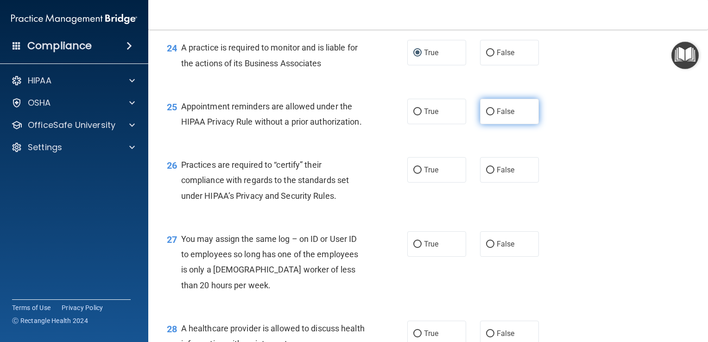
click at [351, 115] on input "False" at bounding box center [490, 111] width 8 height 7
radio input "true"
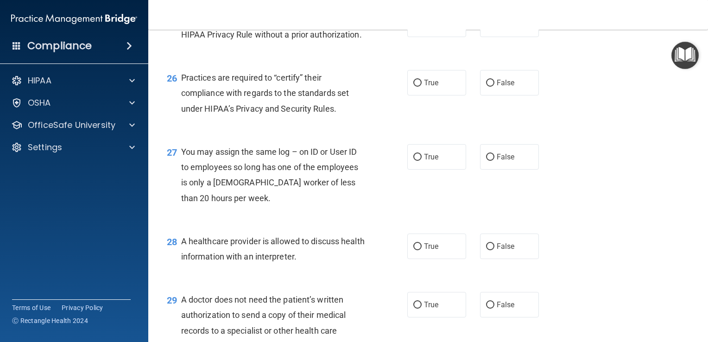
scroll to position [2021, 0]
click at [351, 87] on input "True" at bounding box center [417, 83] width 8 height 7
radio input "true"
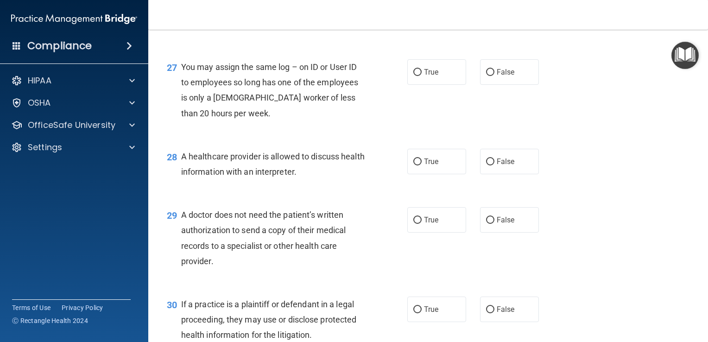
scroll to position [2106, 0]
click at [351, 75] on input "False" at bounding box center [490, 72] width 8 height 7
radio input "true"
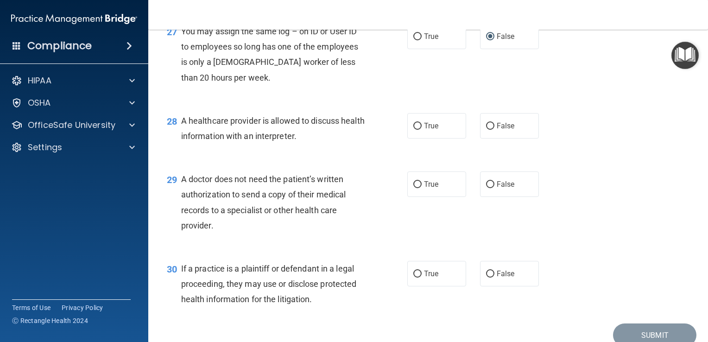
click at [341, 144] on div "A healthcare provider is allowed to discuss health information with an interpre…" at bounding box center [276, 128] width 191 height 31
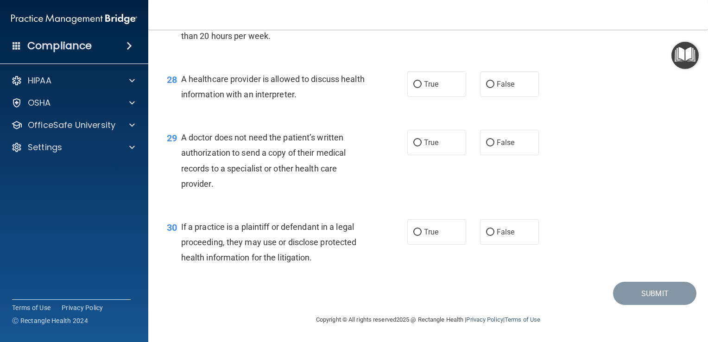
scroll to position [2186, 0]
click at [351, 88] on input "True" at bounding box center [417, 84] width 8 height 7
radio input "true"
click at [351, 146] on input "False" at bounding box center [490, 142] width 8 height 7
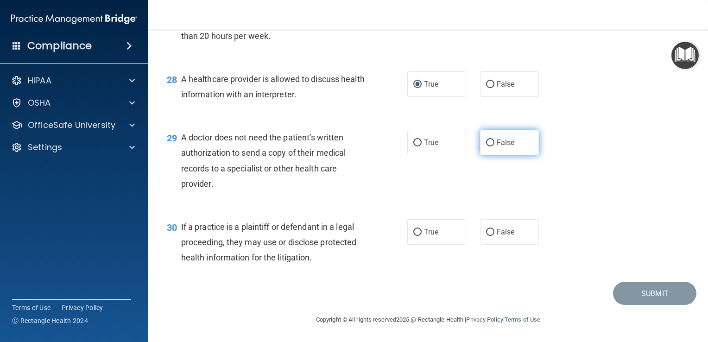
radio input "true"
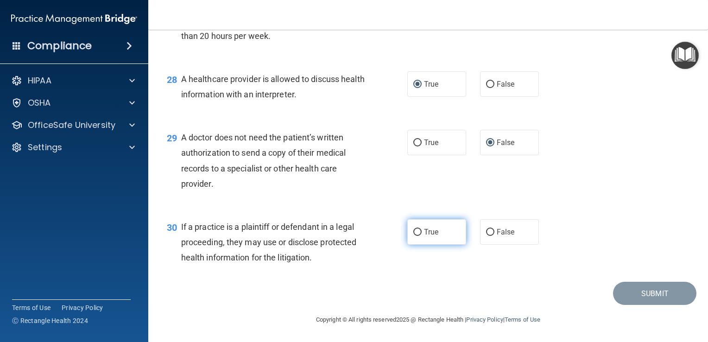
click at [351, 231] on input "True" at bounding box center [417, 232] width 8 height 7
radio input "true"
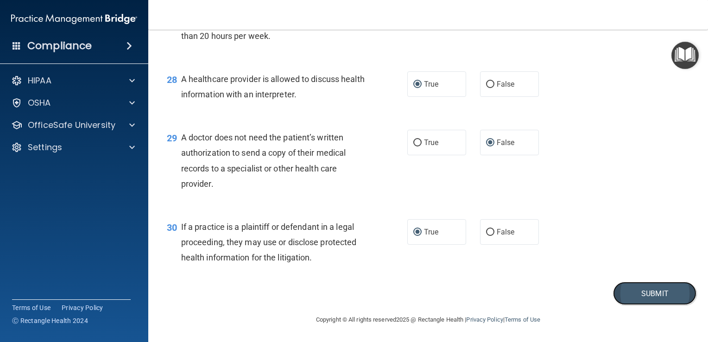
click at [351, 295] on button "Submit" at bounding box center [654, 294] width 83 height 24
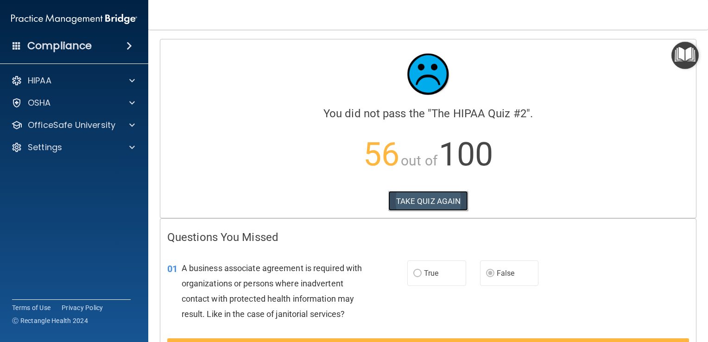
drag, startPoint x: 417, startPoint y: 198, endPoint x: 401, endPoint y: 197, distance: 16.2
click at [351, 197] on button "TAKE QUIZ AGAIN" at bounding box center [428, 201] width 80 height 20
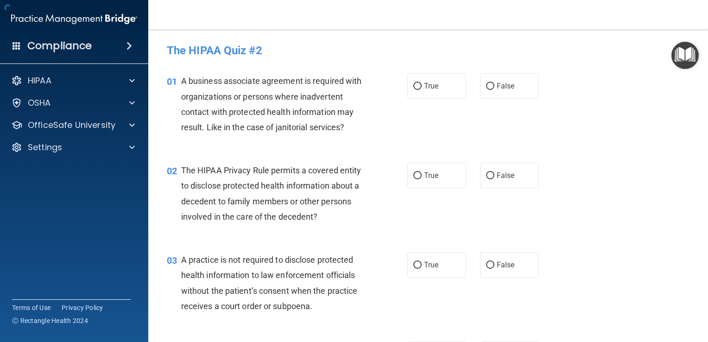
click at [351, 197] on div "02 The HIPAA Privacy Rule permits a covered entity to disclose protected health…" at bounding box center [287, 196] width 268 height 66
click at [351, 85] on input "False" at bounding box center [490, 86] width 8 height 7
radio input "true"
click at [351, 172] on input "True" at bounding box center [417, 175] width 8 height 7
radio input "true"
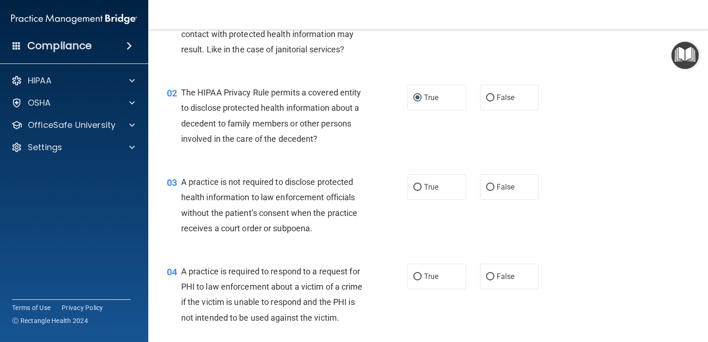
scroll to position [87, 0]
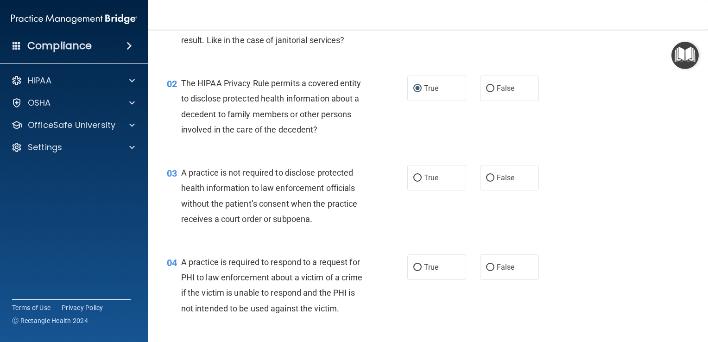
click at [351, 118] on div "02 The HIPAA Privacy Rule permits a covered entity to disclose protected health…" at bounding box center [287, 108] width 268 height 66
click at [351, 178] on input "False" at bounding box center [490, 178] width 8 height 7
radio input "true"
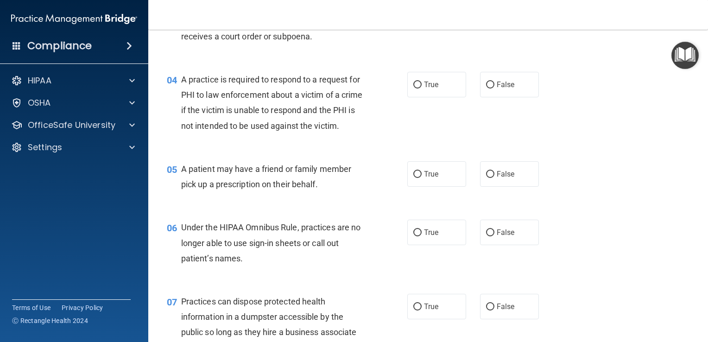
scroll to position [273, 0]
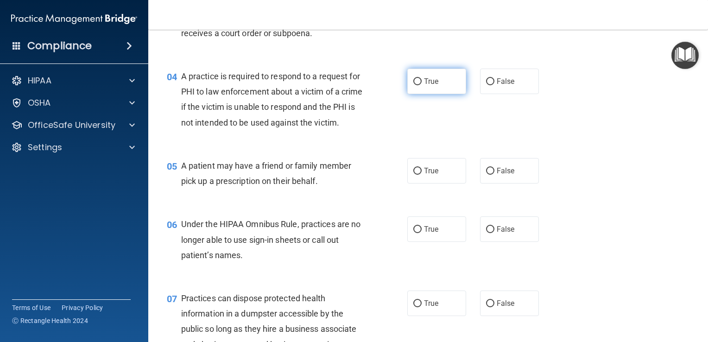
click at [351, 81] on input "True" at bounding box center [417, 81] width 8 height 7
radio input "true"
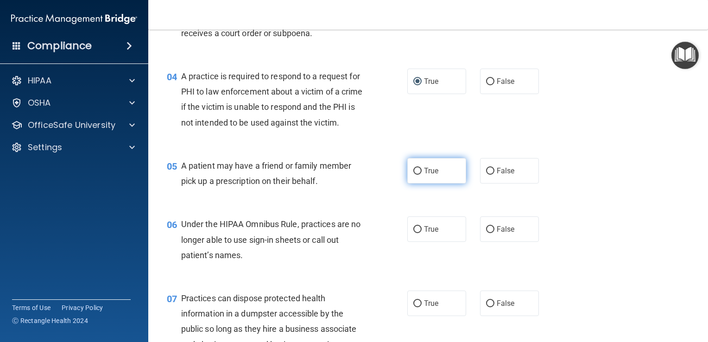
click at [351, 175] on input "True" at bounding box center [417, 171] width 8 height 7
radio input "true"
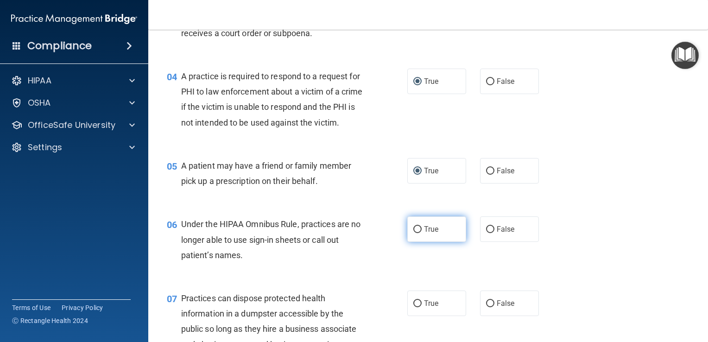
click at [351, 233] on input "True" at bounding box center [417, 229] width 8 height 7
radio input "true"
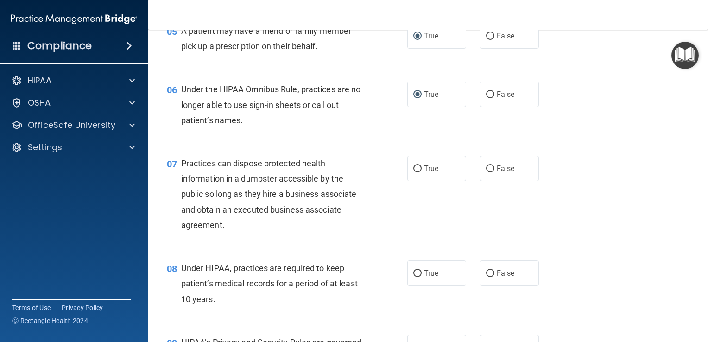
scroll to position [423, 0]
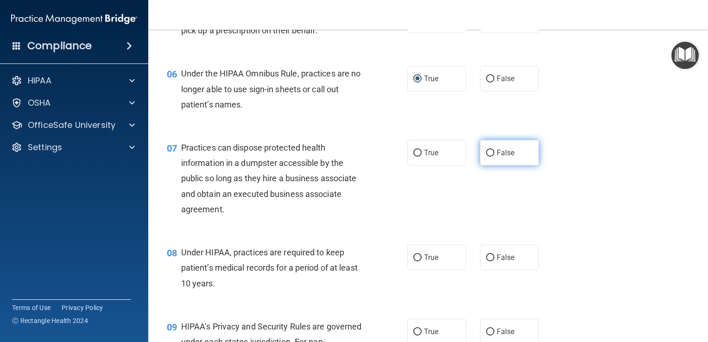
click at [351, 157] on input "False" at bounding box center [490, 153] width 8 height 7
radio input "true"
click at [351, 261] on input "False" at bounding box center [490, 257] width 8 height 7
radio input "true"
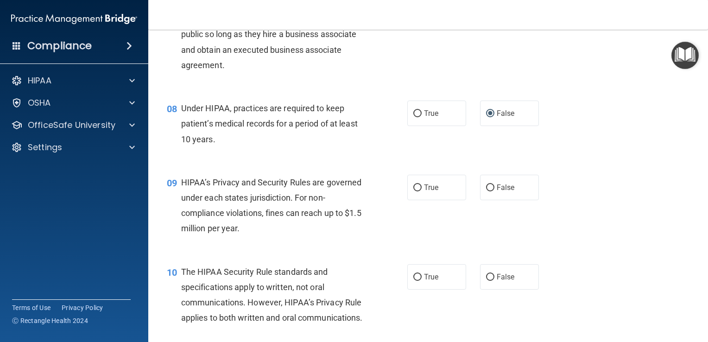
scroll to position [580, 0]
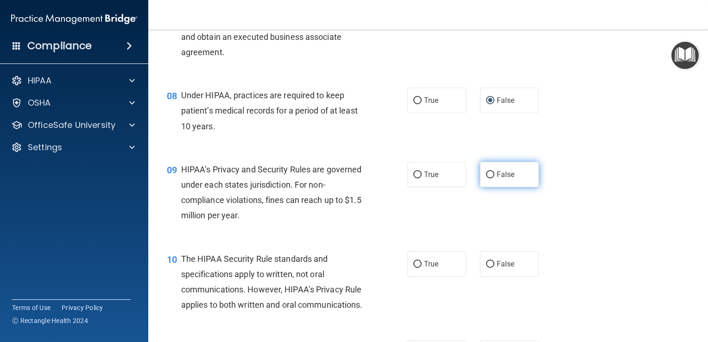
click at [351, 178] on input "False" at bounding box center [490, 174] width 8 height 7
radio input "true"
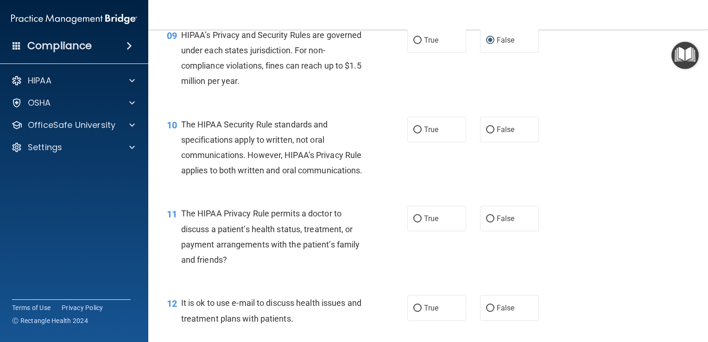
scroll to position [763, 0]
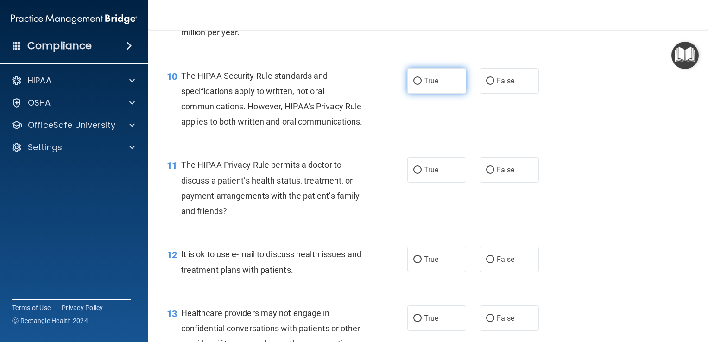
click at [351, 85] on input "True" at bounding box center [417, 81] width 8 height 7
radio input "true"
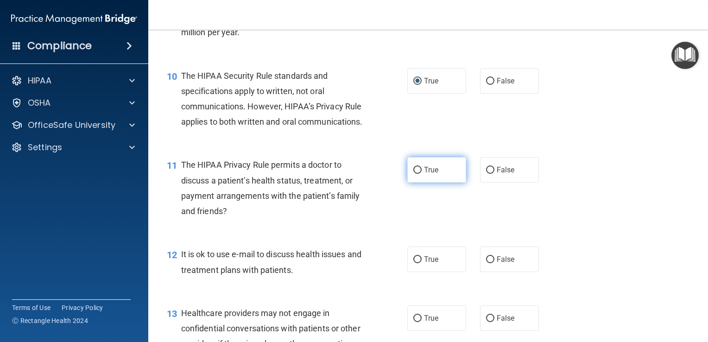
click at [351, 174] on input "True" at bounding box center [417, 170] width 8 height 7
radio input "true"
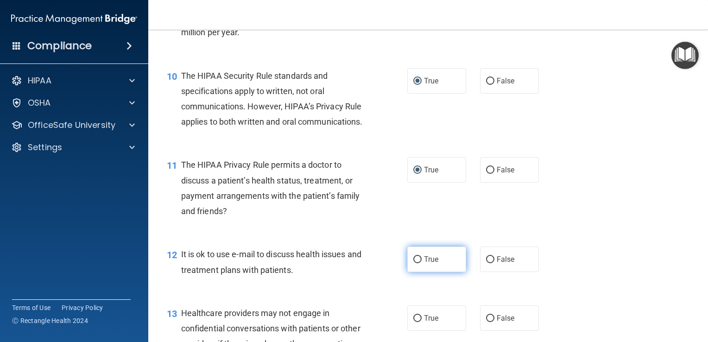
click at [351, 263] on input "True" at bounding box center [417, 259] width 8 height 7
radio input "true"
drag, startPoint x: 705, startPoint y: 144, endPoint x: 675, endPoint y: 98, distance: 55.6
click at [351, 98] on div "10 The HIPAA Security Rule standards and specifications apply to written, not o…" at bounding box center [428, 100] width 536 height 89
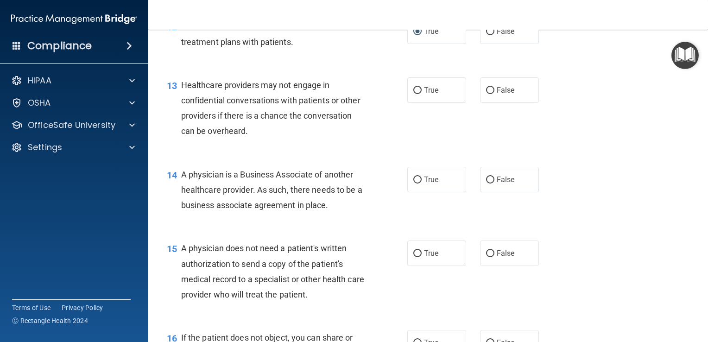
scroll to position [965, 0]
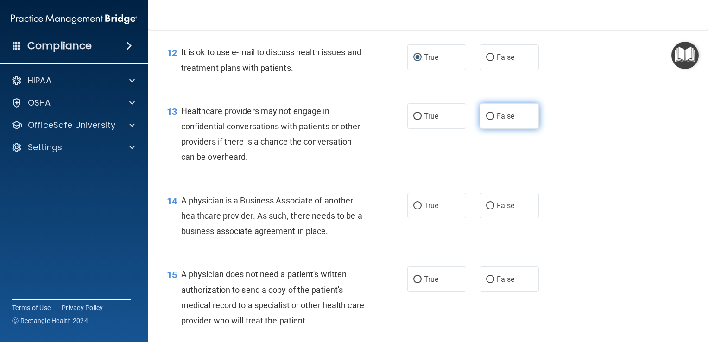
click at [351, 120] on input "False" at bounding box center [490, 116] width 8 height 7
radio input "true"
click at [351, 209] on input "False" at bounding box center [490, 205] width 8 height 7
radio input "true"
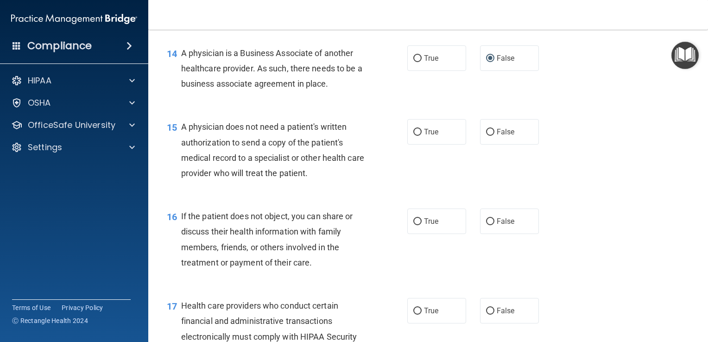
scroll to position [1119, 0]
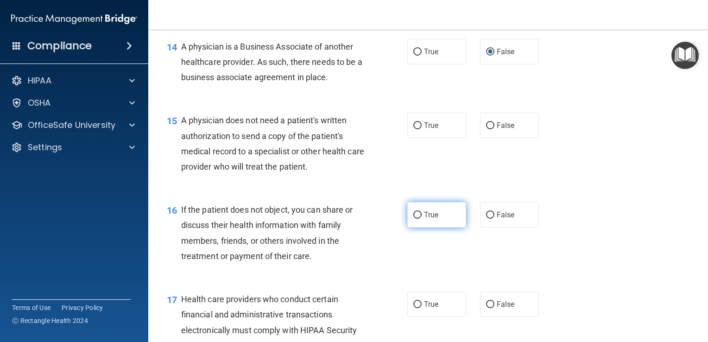
click at [351, 219] on input "True" at bounding box center [417, 215] width 8 height 7
radio input "true"
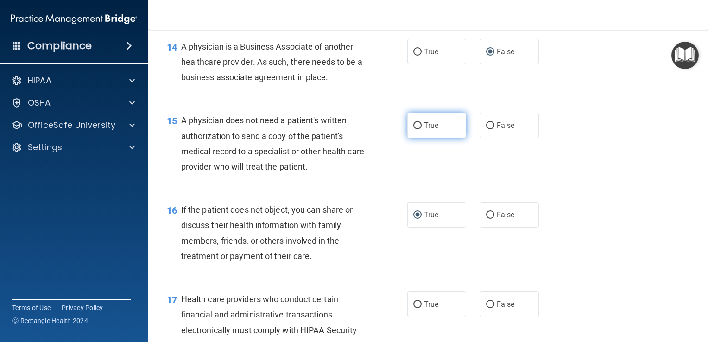
click at [351, 129] on input "True" at bounding box center [417, 125] width 8 height 7
radio input "true"
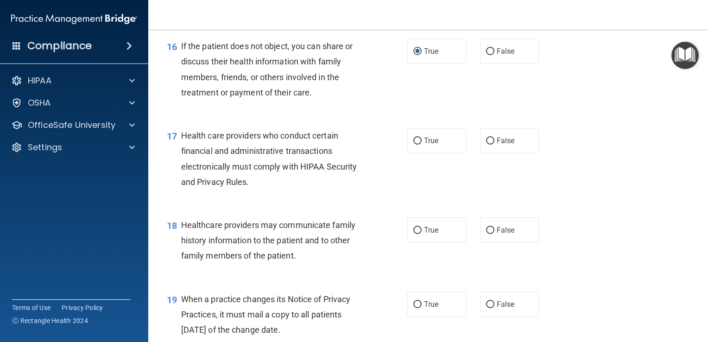
scroll to position [1302, 0]
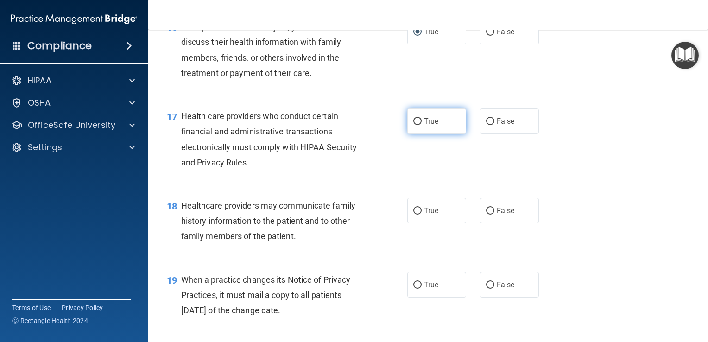
click at [351, 125] on input "True" at bounding box center [417, 121] width 8 height 7
radio input "true"
click at [351, 214] on input "True" at bounding box center [417, 210] width 8 height 7
radio input "true"
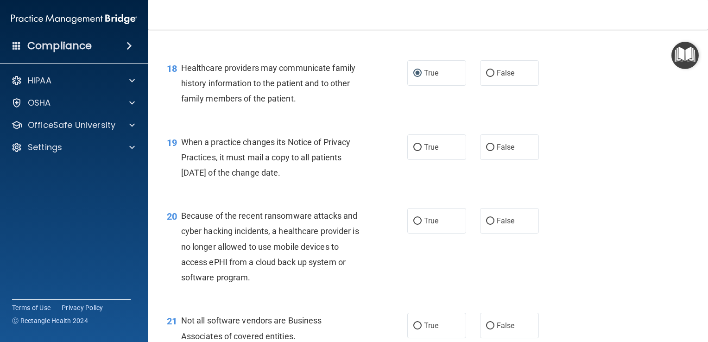
scroll to position [1443, 0]
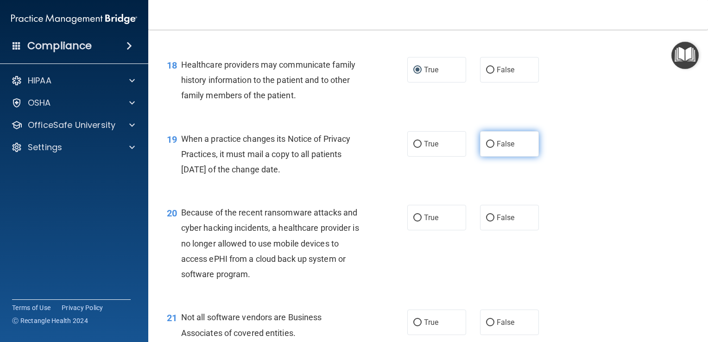
click at [351, 148] on input "False" at bounding box center [490, 144] width 8 height 7
radio input "true"
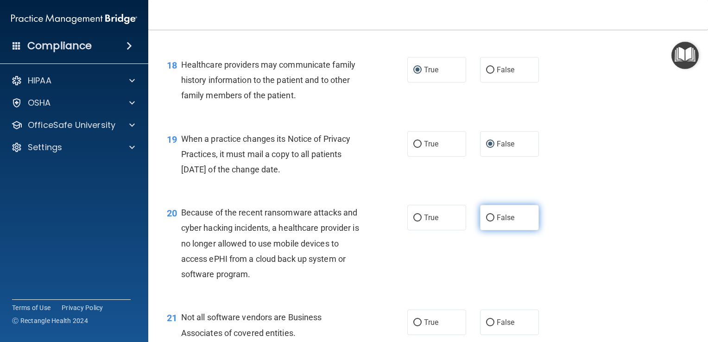
click at [351, 221] on input "False" at bounding box center [490, 217] width 8 height 7
radio input "true"
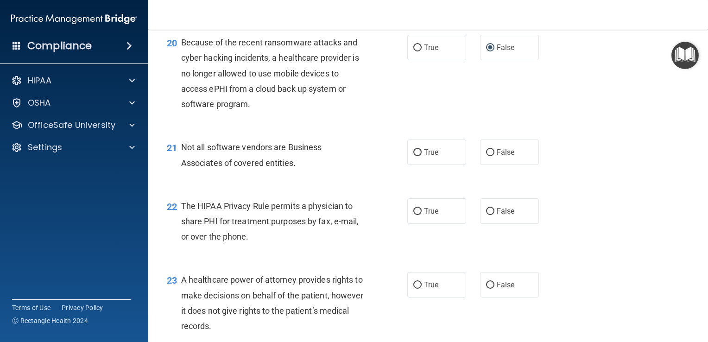
scroll to position [1625, 0]
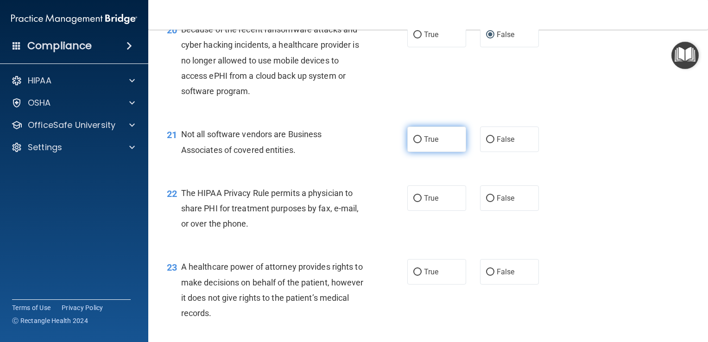
click at [351, 143] on input "True" at bounding box center [417, 139] width 8 height 7
radio input "true"
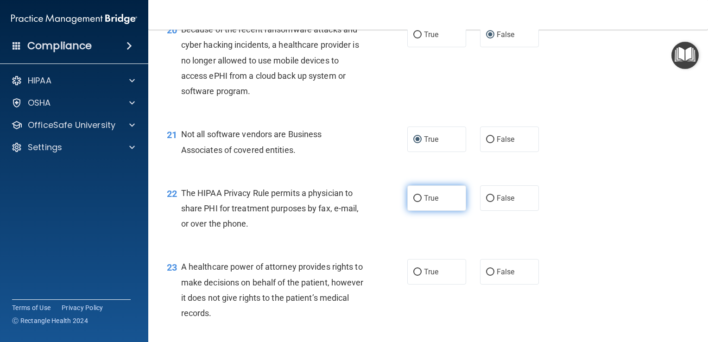
click at [351, 202] on input "True" at bounding box center [417, 198] width 8 height 7
radio input "true"
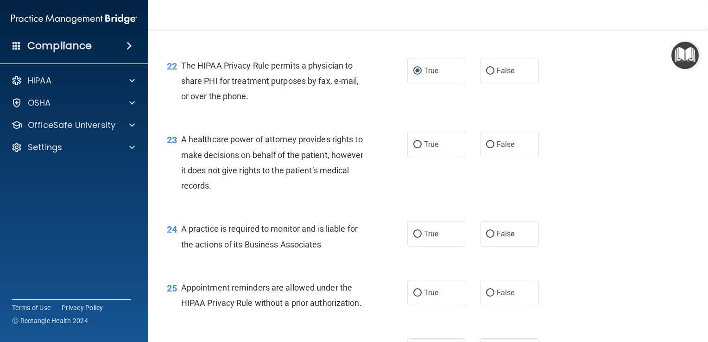
scroll to position [1769, 0]
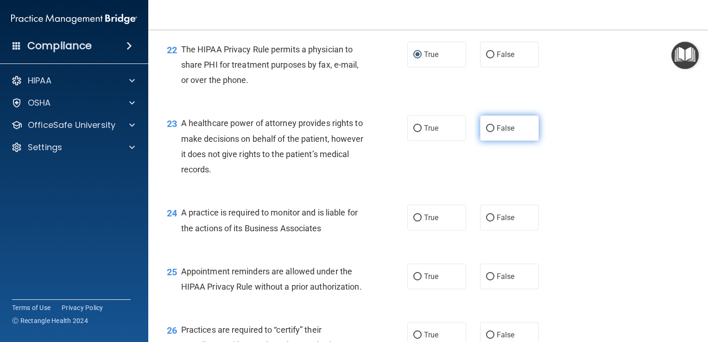
click at [351, 132] on input "False" at bounding box center [490, 128] width 8 height 7
radio input "true"
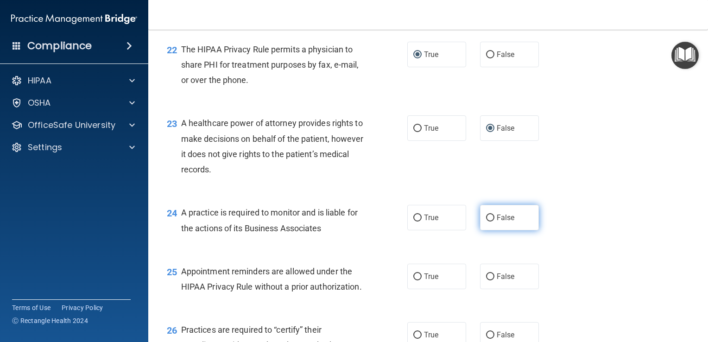
click at [351, 221] on input "False" at bounding box center [490, 217] width 8 height 7
radio input "true"
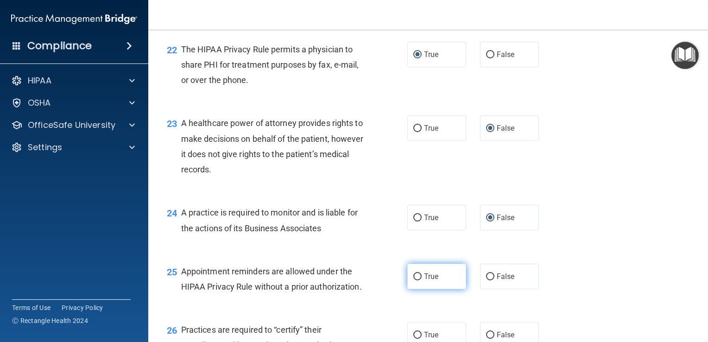
click at [351, 281] on span "True" at bounding box center [431, 276] width 14 height 9
click at [351, 280] on input "True" at bounding box center [417, 276] width 8 height 7
radio input "true"
drag, startPoint x: 704, startPoint y: 257, endPoint x: 637, endPoint y: 286, distance: 73.0
click at [351, 286] on div "25 Appointment reminders are allowed under the HIPAA Privacy Rule without a pri…" at bounding box center [428, 281] width 536 height 58
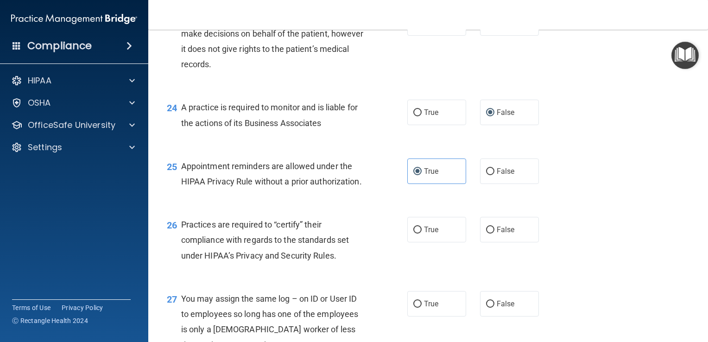
scroll to position [1905, 0]
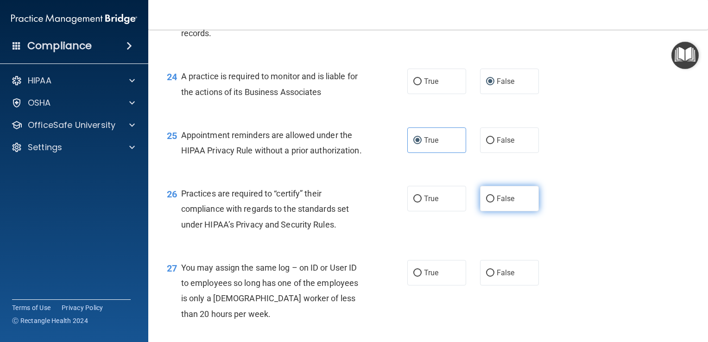
click at [351, 202] on input "False" at bounding box center [490, 198] width 8 height 7
radio input "true"
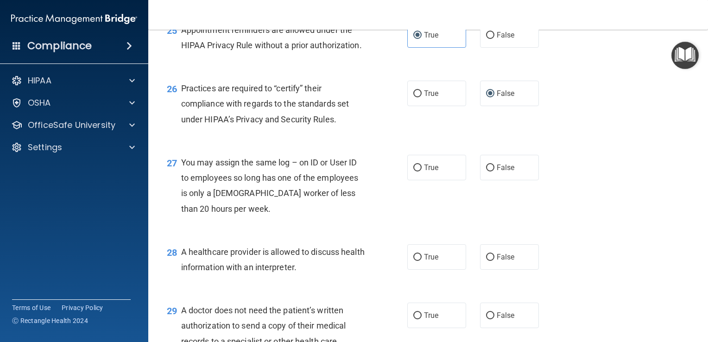
scroll to position [2014, 0]
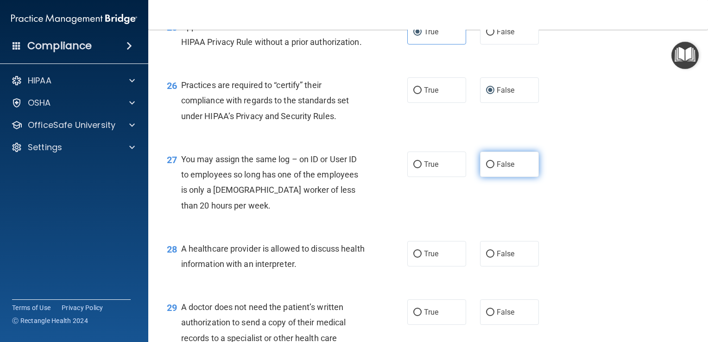
click at [351, 169] on span "False" at bounding box center [505, 164] width 18 height 9
click at [351, 168] on input "False" at bounding box center [490, 164] width 8 height 7
radio input "true"
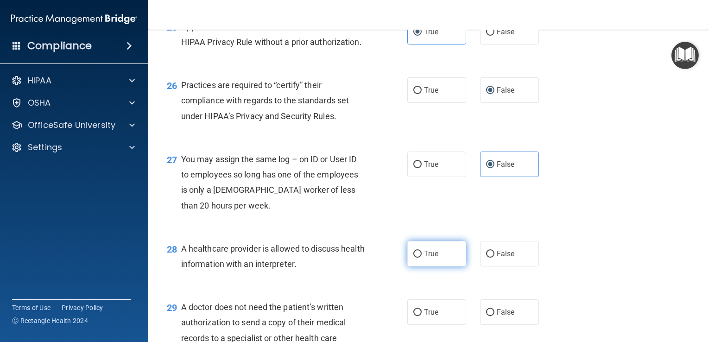
click at [351, 258] on span "True" at bounding box center [431, 253] width 14 height 9
click at [351, 257] on input "True" at bounding box center [417, 254] width 8 height 7
radio input "true"
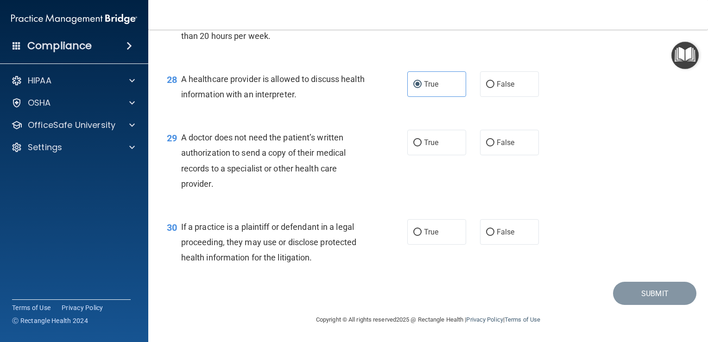
scroll to position [2199, 0]
click at [351, 146] on input "True" at bounding box center [417, 142] width 8 height 7
radio input "true"
click at [351, 236] on input "True" at bounding box center [417, 232] width 8 height 7
radio input "true"
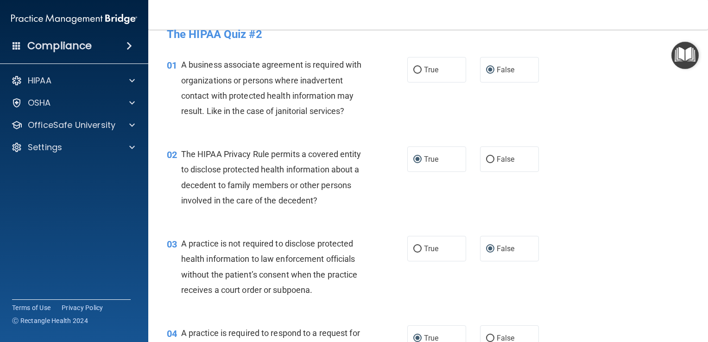
scroll to position [0, 0]
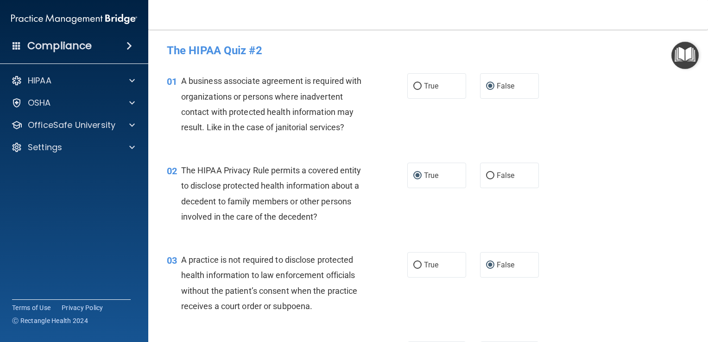
click at [168, 47] on h4 "The HIPAA Quiz #2" at bounding box center [428, 50] width 522 height 12
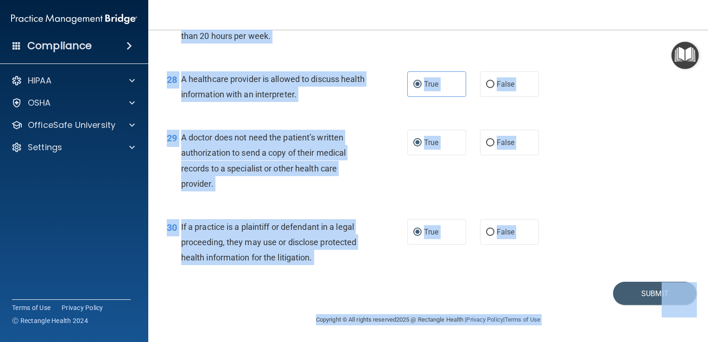
scroll to position [2229, 0]
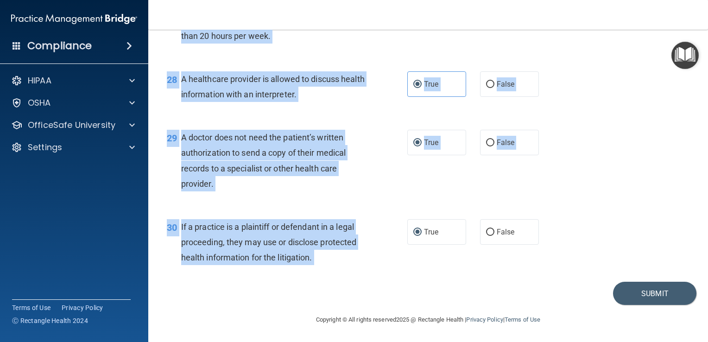
drag, startPoint x: 168, startPoint y: 47, endPoint x: 323, endPoint y: 265, distance: 267.3
drag, startPoint x: 323, startPoint y: 265, endPoint x: 280, endPoint y: 240, distance: 50.0
click at [351, 276] on div "30 If a practice is a plaintiff or defendant in a legal proceeding, they may us…" at bounding box center [428, 244] width 536 height 74
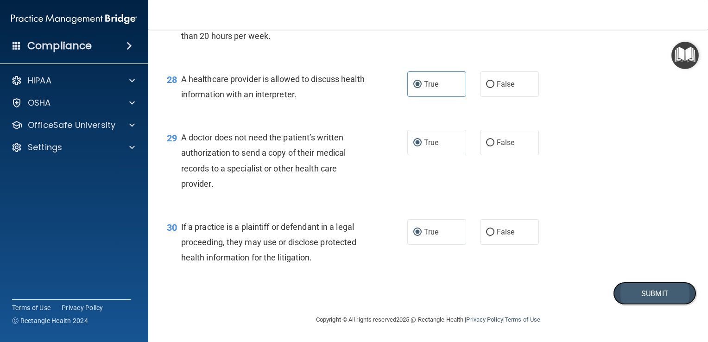
click at [351, 293] on button "Submit" at bounding box center [654, 294] width 83 height 24
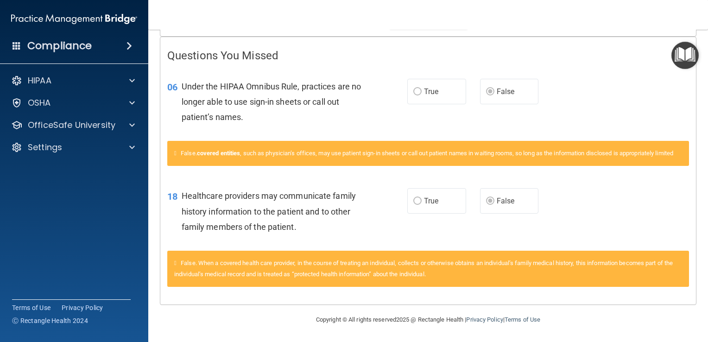
scroll to position [186, 0]
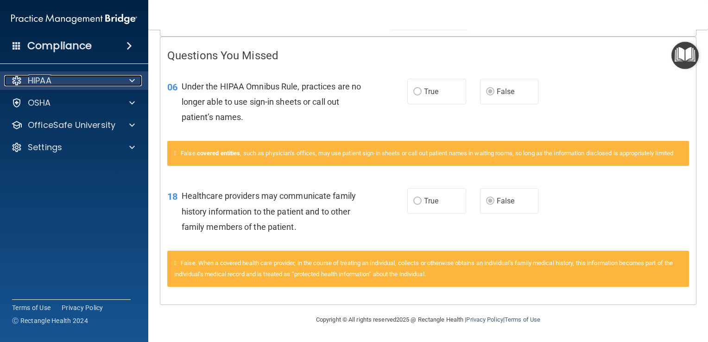
click at [128, 76] on div at bounding box center [130, 80] width 23 height 11
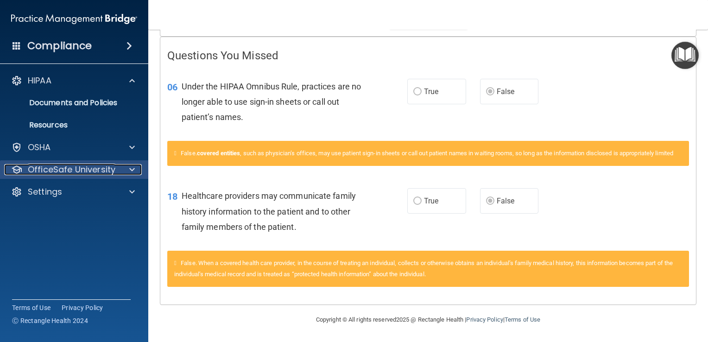
click at [77, 165] on p "OfficeSafe University" at bounding box center [72, 169] width 88 height 11
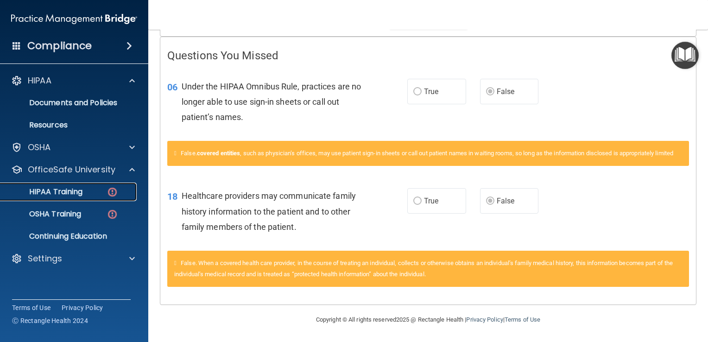
click at [76, 190] on p "HIPAA Training" at bounding box center [44, 191] width 76 height 9
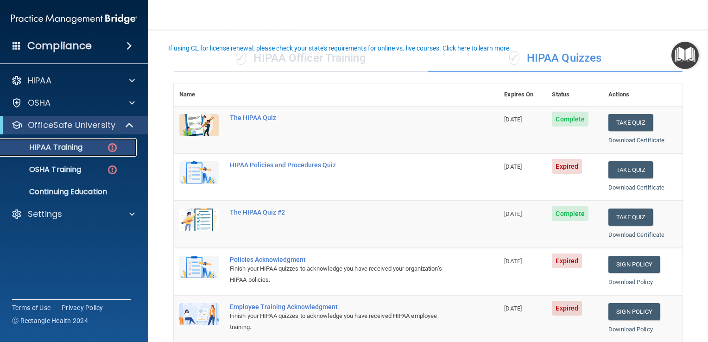
scroll to position [46, 0]
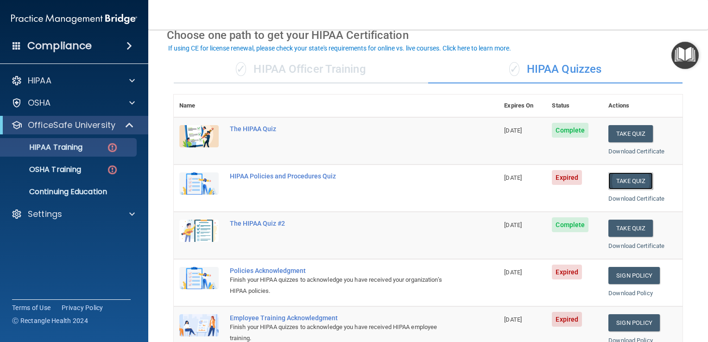
click at [351, 177] on button "Take Quiz" at bounding box center [630, 180] width 44 height 17
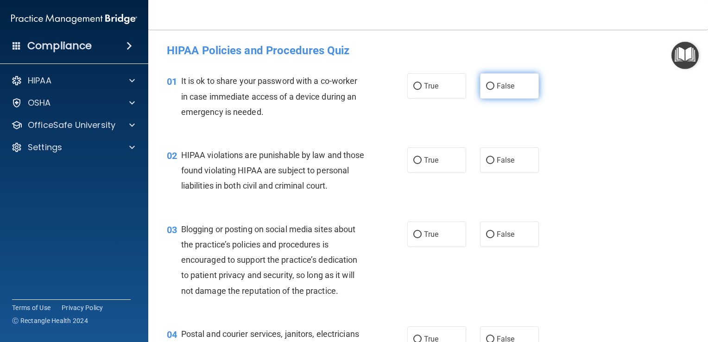
click at [351, 86] on input "False" at bounding box center [490, 86] width 8 height 7
radio input "true"
click at [351, 155] on label "True" at bounding box center [436, 159] width 59 height 25
click at [351, 157] on input "True" at bounding box center [417, 160] width 8 height 7
radio input "true"
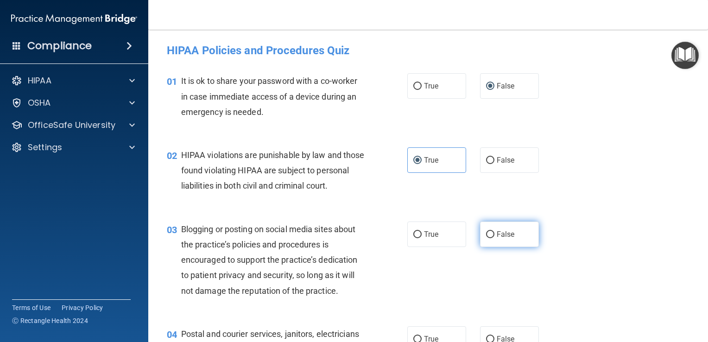
click at [351, 238] on span "False" at bounding box center [505, 234] width 18 height 9
click at [351, 238] on input "False" at bounding box center [490, 234] width 8 height 7
radio input "true"
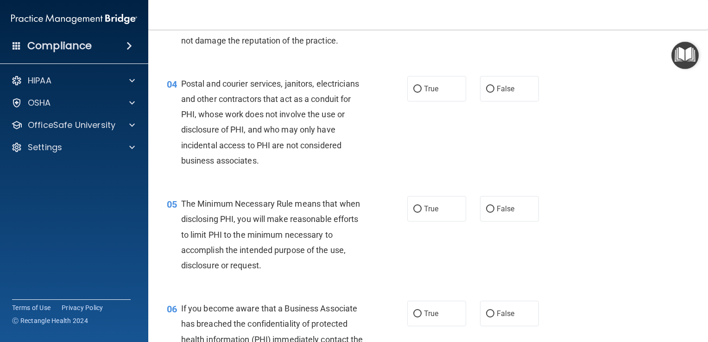
scroll to position [257, 0]
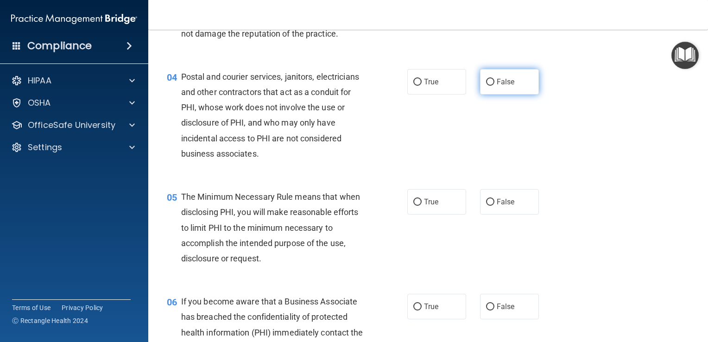
click at [351, 86] on span "False" at bounding box center [505, 81] width 18 height 9
click at [351, 86] on input "False" at bounding box center [490, 82] width 8 height 7
radio input "true"
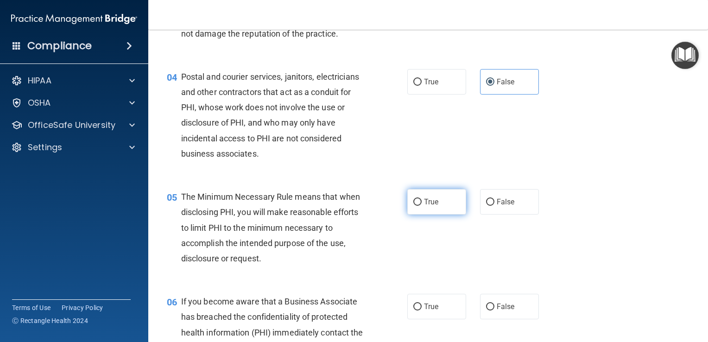
click at [351, 206] on span "True" at bounding box center [431, 201] width 14 height 9
click at [351, 206] on input "True" at bounding box center [417, 202] width 8 height 7
radio input "true"
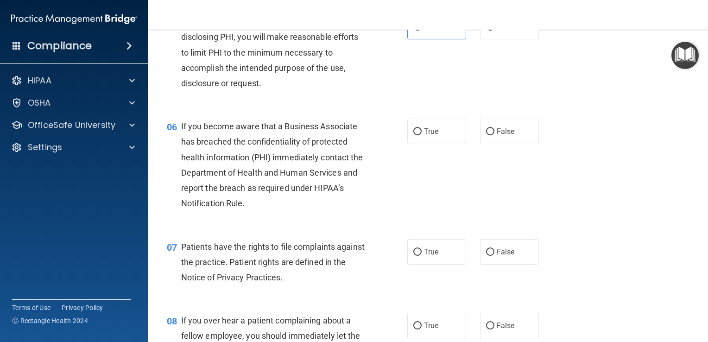
scroll to position [436, 0]
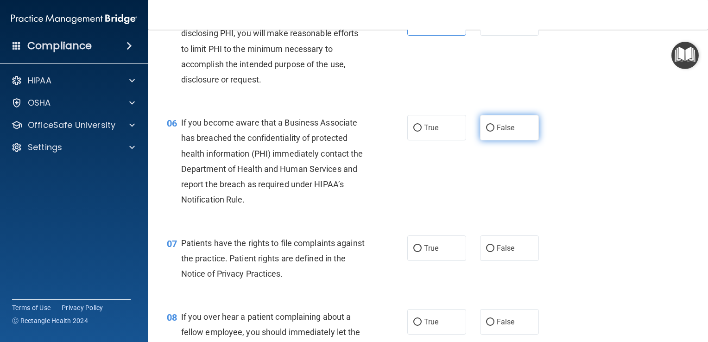
click at [351, 132] on span "False" at bounding box center [505, 127] width 18 height 9
click at [351, 132] on input "False" at bounding box center [490, 128] width 8 height 7
radio input "true"
click at [351, 252] on span "True" at bounding box center [431, 248] width 14 height 9
click at [351, 252] on input "True" at bounding box center [417, 248] width 8 height 7
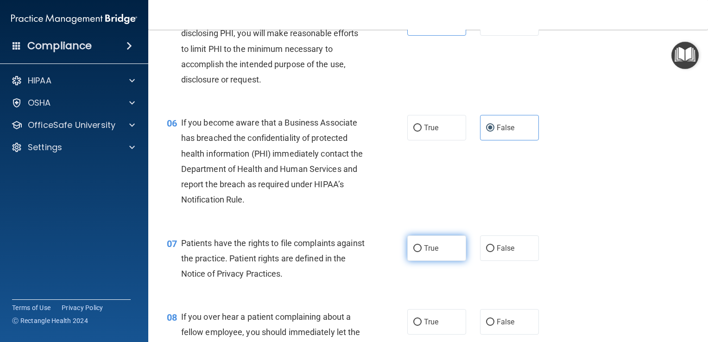
radio input "true"
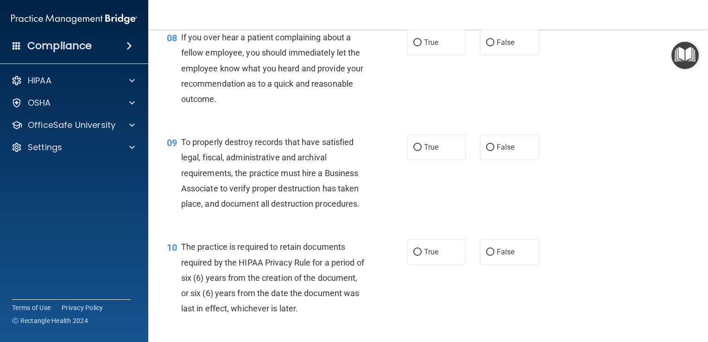
scroll to position [709, 0]
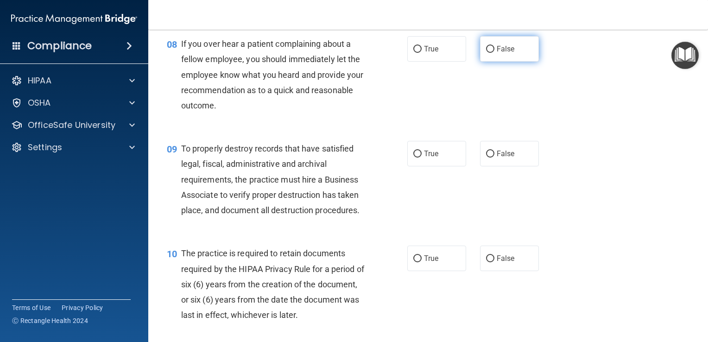
click at [351, 53] on span "False" at bounding box center [505, 48] width 18 height 9
click at [351, 53] on input "False" at bounding box center [490, 49] width 8 height 7
radio input "true"
click at [351, 158] on span "True" at bounding box center [431, 153] width 14 height 9
click at [351, 157] on input "True" at bounding box center [417, 154] width 8 height 7
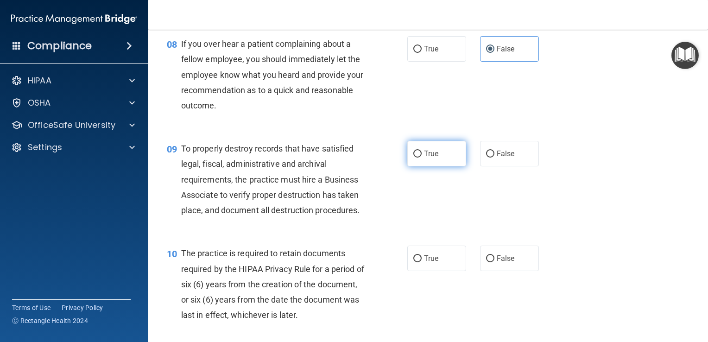
radio input "true"
click at [351, 158] on span "False" at bounding box center [505, 153] width 18 height 9
click at [351, 157] on input "False" at bounding box center [490, 154] width 8 height 7
radio input "true"
click at [351, 158] on span "True" at bounding box center [431, 153] width 14 height 9
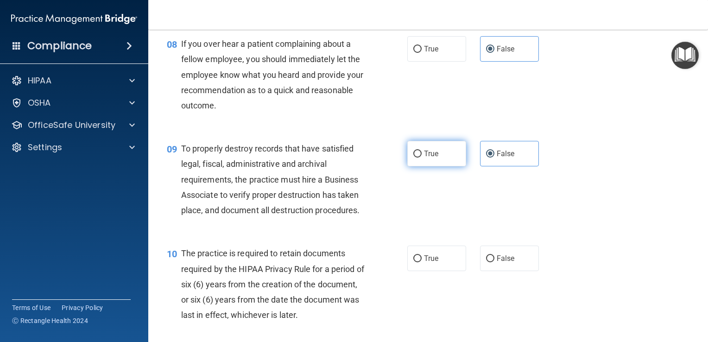
click at [351, 157] on input "True" at bounding box center [417, 154] width 8 height 7
radio input "true"
radio input "false"
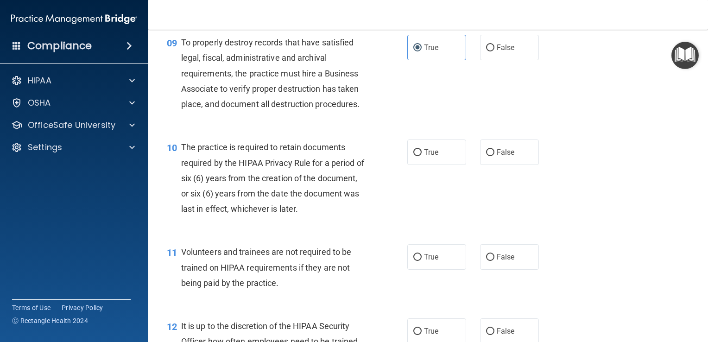
scroll to position [818, 0]
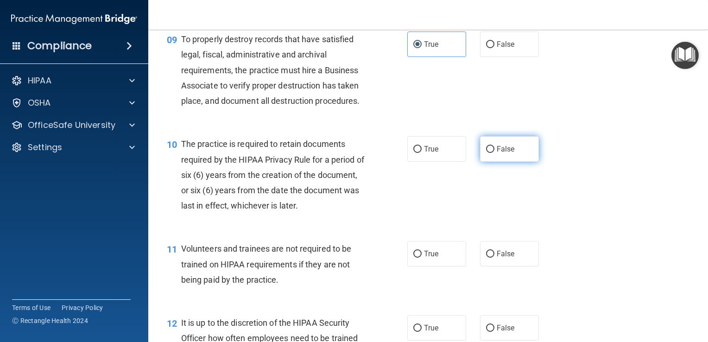
click at [351, 153] on span "False" at bounding box center [505, 148] width 18 height 9
click at [351, 153] on input "False" at bounding box center [490, 149] width 8 height 7
radio input "true"
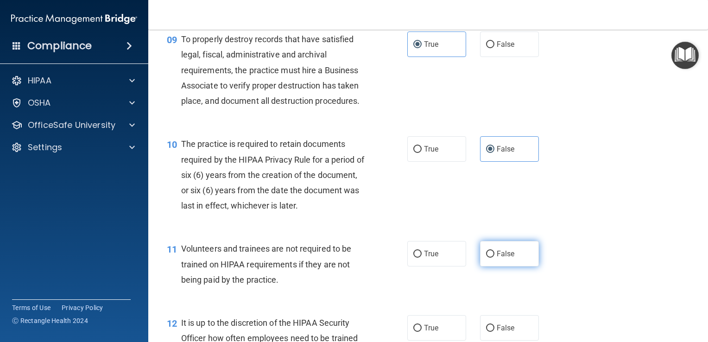
click at [351, 266] on label "False" at bounding box center [509, 253] width 59 height 25
click at [351, 257] on input "False" at bounding box center [490, 254] width 8 height 7
radio input "true"
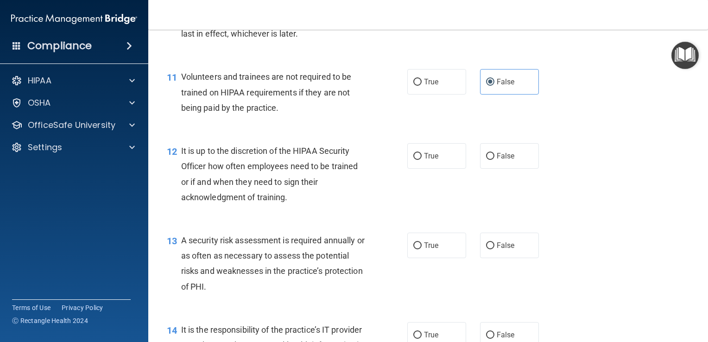
scroll to position [1014, 0]
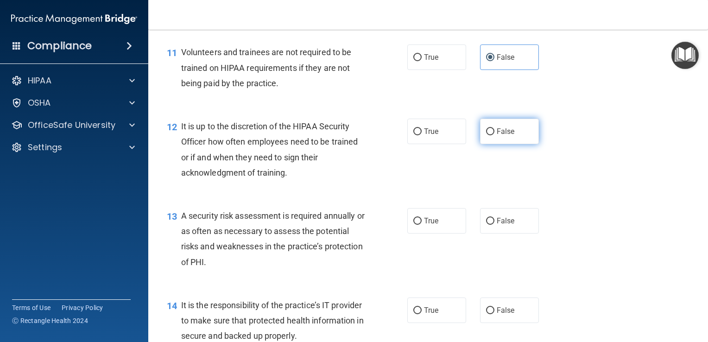
click at [351, 136] on span "False" at bounding box center [505, 131] width 18 height 9
click at [351, 135] on input "False" at bounding box center [490, 131] width 8 height 7
radio input "true"
click at [351, 225] on span "False" at bounding box center [505, 220] width 18 height 9
click at [351, 225] on input "False" at bounding box center [490, 221] width 8 height 7
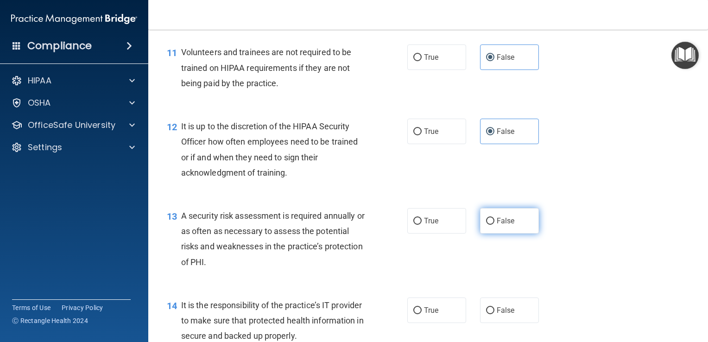
radio input "true"
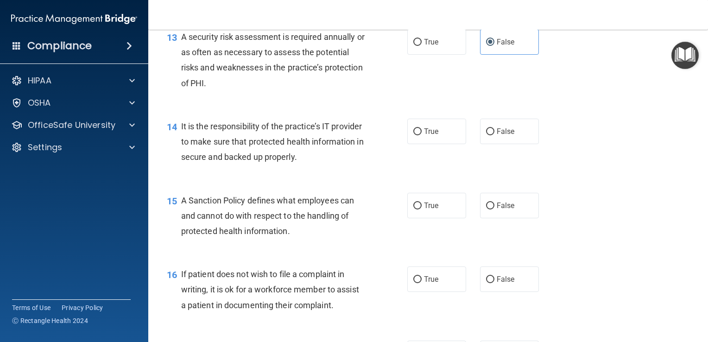
scroll to position [1204, 0]
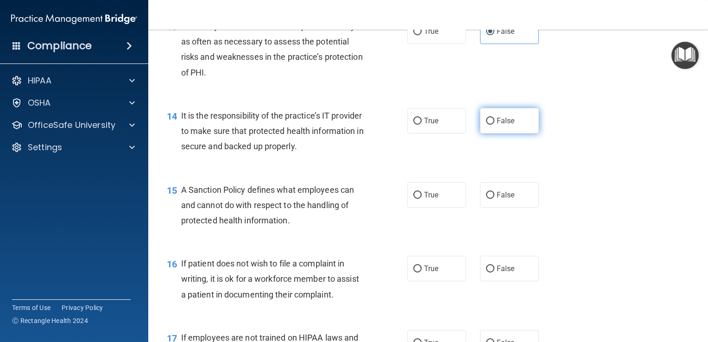
click at [351, 125] on span "False" at bounding box center [505, 120] width 18 height 9
click at [351, 125] on input "False" at bounding box center [490, 121] width 8 height 7
radio input "true"
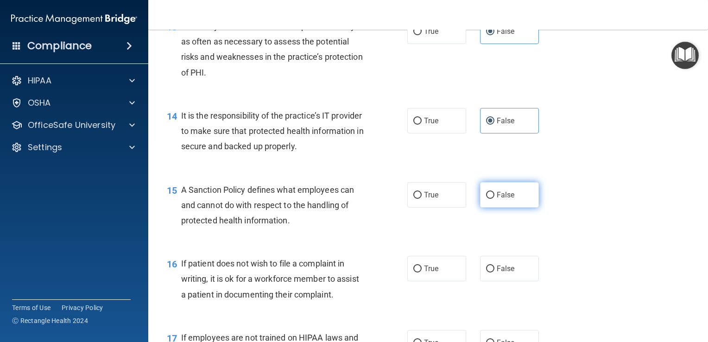
click at [351, 199] on span "False" at bounding box center [505, 194] width 18 height 9
click at [351, 199] on input "False" at bounding box center [490, 195] width 8 height 7
radio input "true"
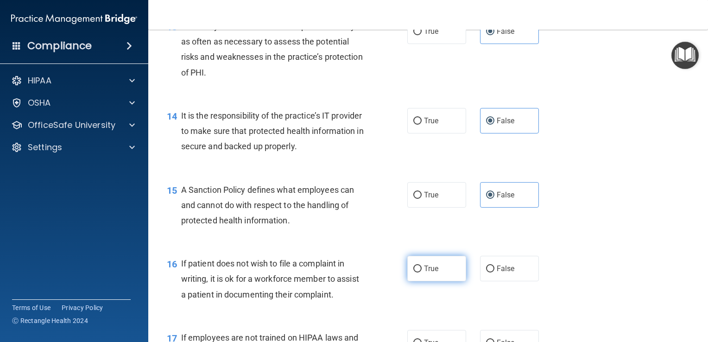
click at [351, 281] on label "True" at bounding box center [436, 268] width 59 height 25
click at [351, 272] on input "True" at bounding box center [417, 268] width 8 height 7
radio input "true"
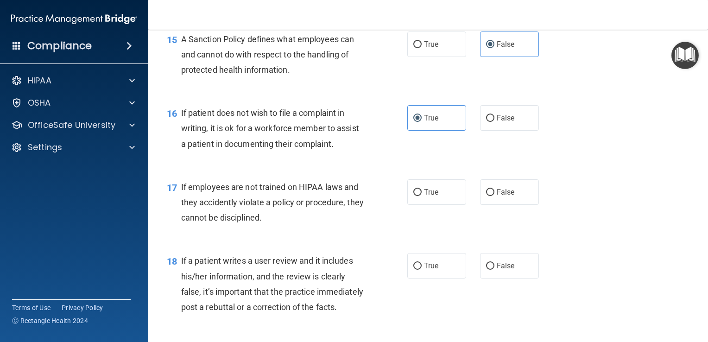
scroll to position [1389, 0]
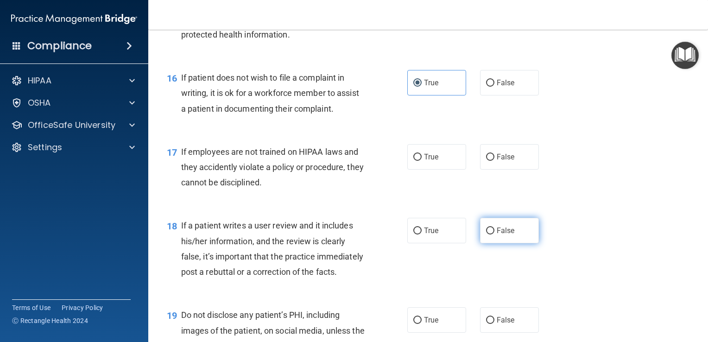
click at [351, 235] on span "False" at bounding box center [505, 230] width 18 height 9
click at [351, 234] on input "False" at bounding box center [490, 230] width 8 height 7
radio input "true"
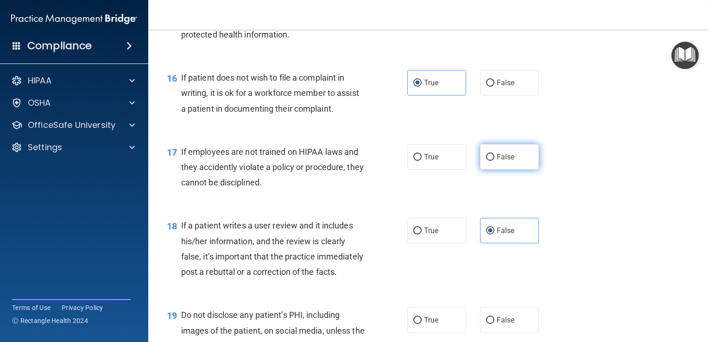
click at [351, 161] on span "False" at bounding box center [505, 156] width 18 height 9
click at [351, 161] on input "False" at bounding box center [490, 157] width 8 height 7
radio input "true"
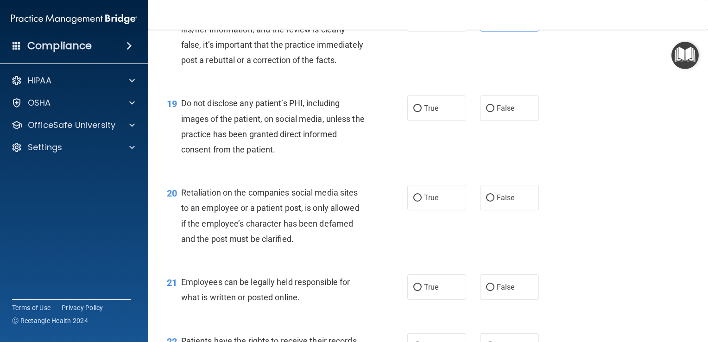
scroll to position [1608, 0]
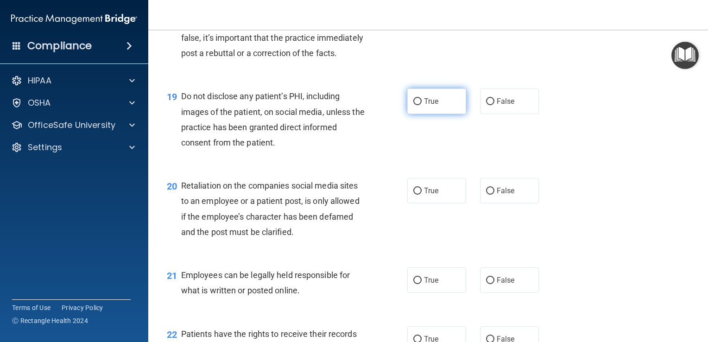
click at [351, 106] on span "True" at bounding box center [431, 101] width 14 height 9
click at [351, 105] on input "True" at bounding box center [417, 101] width 8 height 7
radio input "true"
click at [351, 195] on span "False" at bounding box center [505, 190] width 18 height 9
click at [351, 195] on input "False" at bounding box center [490, 191] width 8 height 7
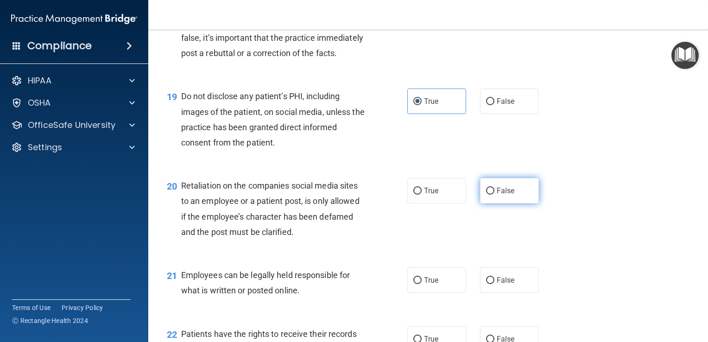
radio input "true"
click at [351, 293] on label "True" at bounding box center [436, 279] width 59 height 25
click at [351, 284] on input "True" at bounding box center [417, 280] width 8 height 7
radio input "true"
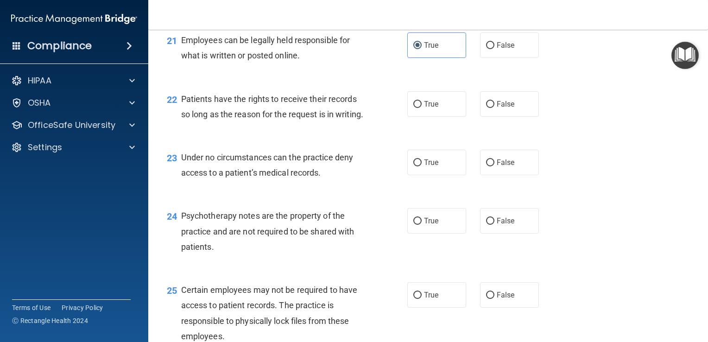
scroll to position [1839, 0]
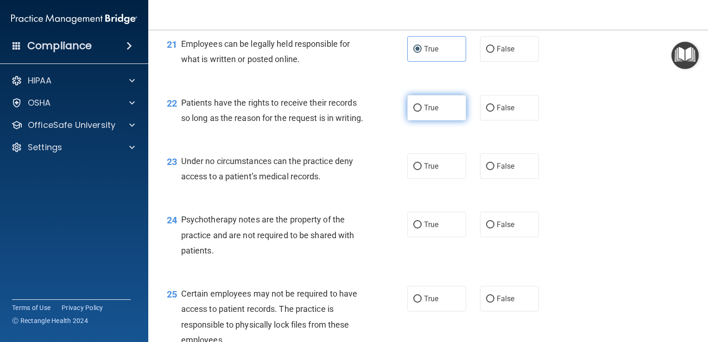
click at [351, 112] on span "True" at bounding box center [431, 107] width 14 height 9
click at [351, 112] on input "True" at bounding box center [417, 108] width 8 height 7
radio input "true"
click at [351, 179] on label "False" at bounding box center [509, 165] width 59 height 25
click at [351, 170] on input "False" at bounding box center [490, 166] width 8 height 7
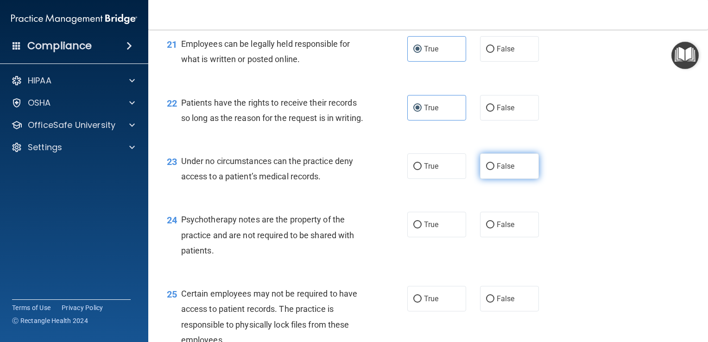
radio input "true"
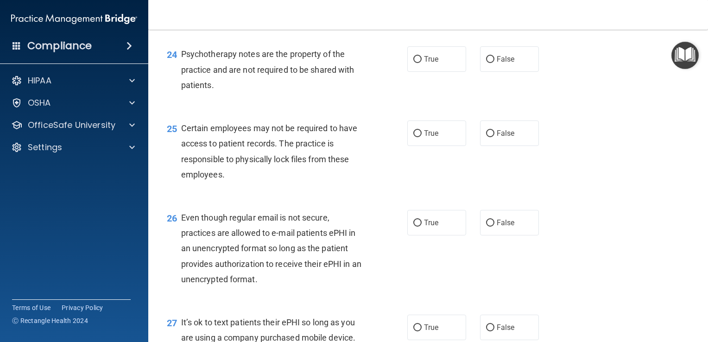
scroll to position [2049, 0]
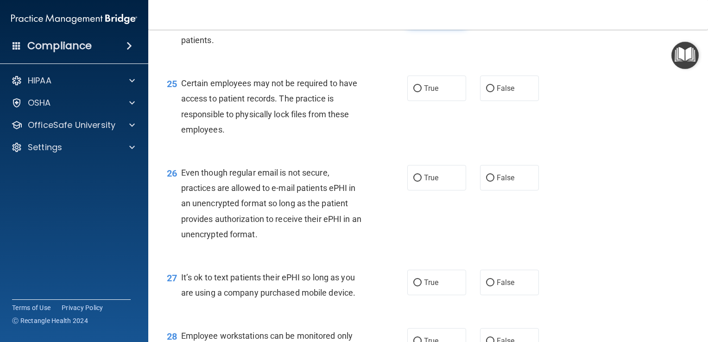
click at [351, 19] on span "True" at bounding box center [431, 14] width 14 height 9
click at [351, 18] on input "True" at bounding box center [417, 14] width 8 height 7
radio input "true"
click at [351, 93] on span "True" at bounding box center [431, 88] width 14 height 9
click at [351, 92] on input "True" at bounding box center [417, 88] width 8 height 7
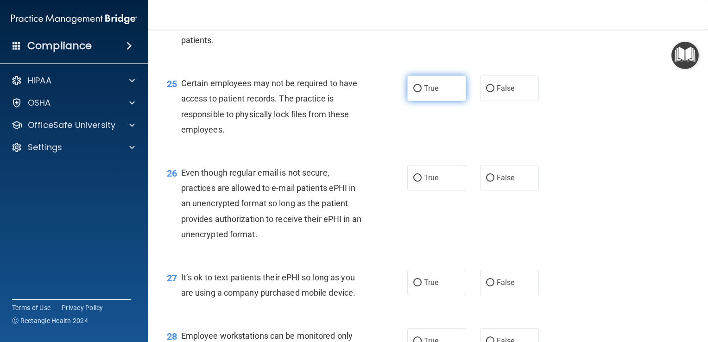
radio input "true"
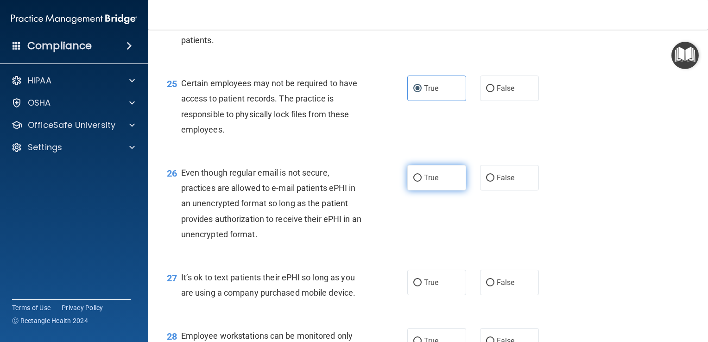
click at [351, 182] on span "True" at bounding box center [431, 177] width 14 height 9
click at [351, 182] on input "True" at bounding box center [417, 178] width 8 height 7
radio input "true"
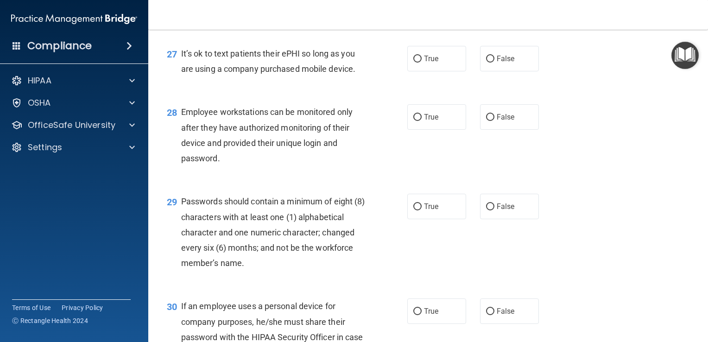
scroll to position [2277, 0]
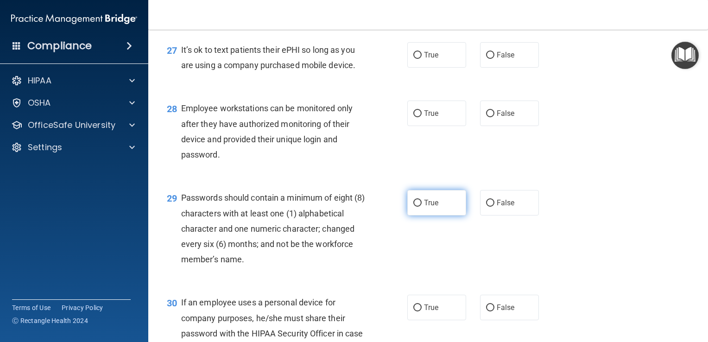
click at [351, 207] on span "True" at bounding box center [431, 202] width 14 height 9
click at [351, 207] on input "True" at bounding box center [417, 203] width 8 height 7
radio input "true"
click at [351, 59] on span "False" at bounding box center [505, 54] width 18 height 9
click at [351, 59] on input "False" at bounding box center [490, 55] width 8 height 7
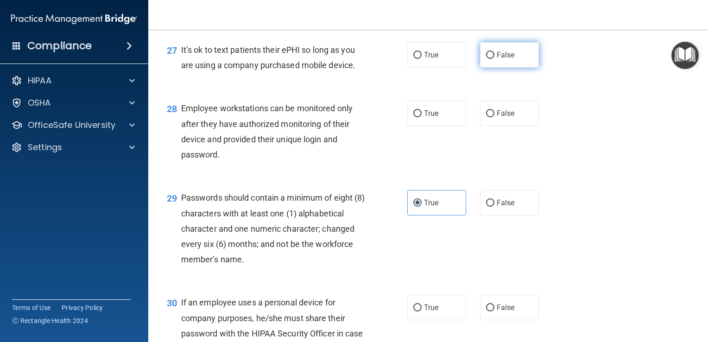
radio input "true"
click at [351, 118] on span "False" at bounding box center [505, 113] width 18 height 9
click at [351, 117] on input "False" at bounding box center [490, 113] width 8 height 7
radio input "true"
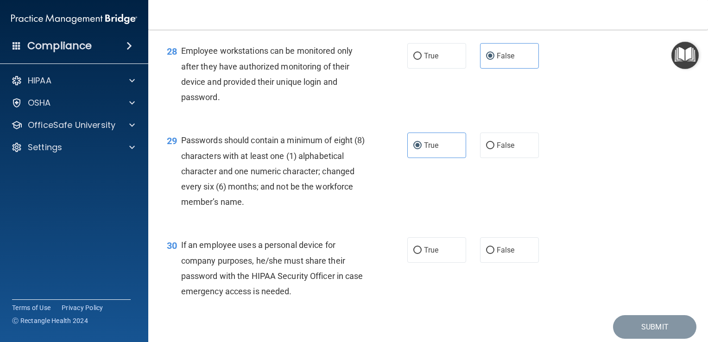
scroll to position [2414, 0]
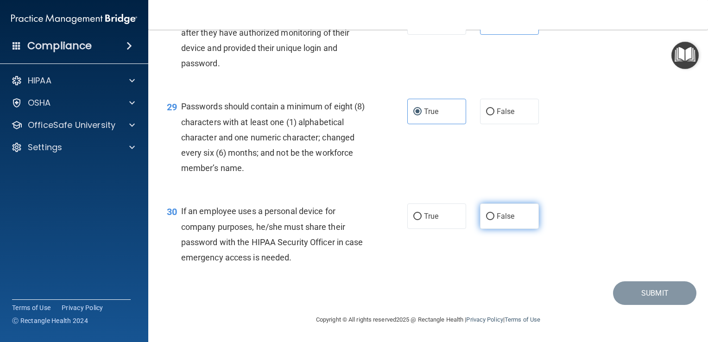
click at [351, 220] on span "False" at bounding box center [505, 216] width 18 height 9
click at [351, 220] on input "False" at bounding box center [490, 216] width 8 height 7
radio input "true"
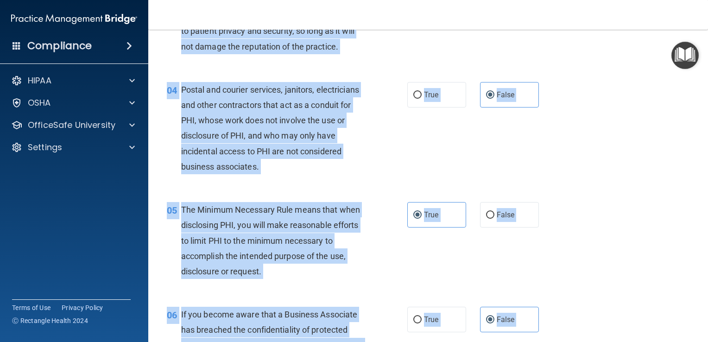
scroll to position [0, 0]
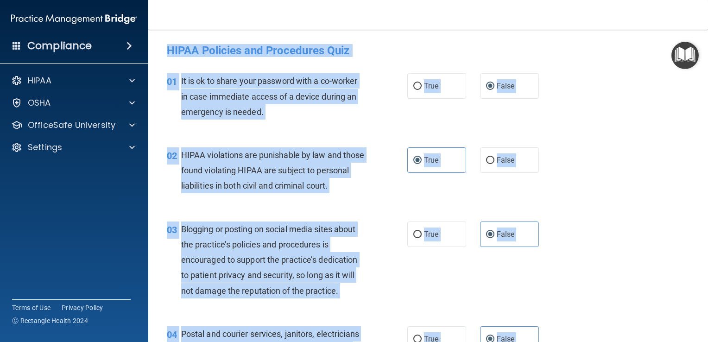
drag, startPoint x: 319, startPoint y: 262, endPoint x: 237, endPoint y: -34, distance: 307.4
click at [237, 0] on html "Compliance HIPAA Documents and Policies Report an Incident Business Associates …" at bounding box center [354, 171] width 708 height 342
drag, startPoint x: 237, startPoint y: -34, endPoint x: 226, endPoint y: 106, distance: 140.8
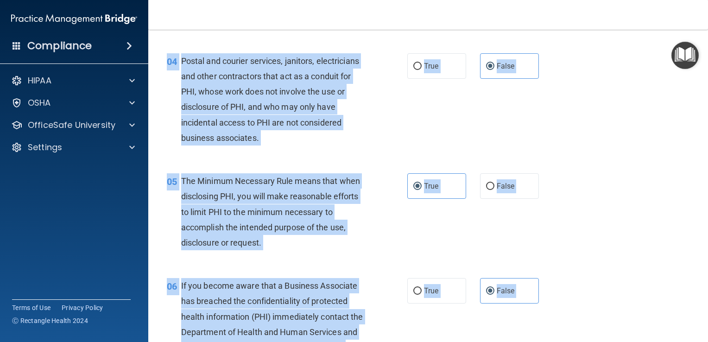
click at [351, 123] on div "04 Postal and courier services, janitors, electricians and other contractors th…" at bounding box center [428, 102] width 536 height 120
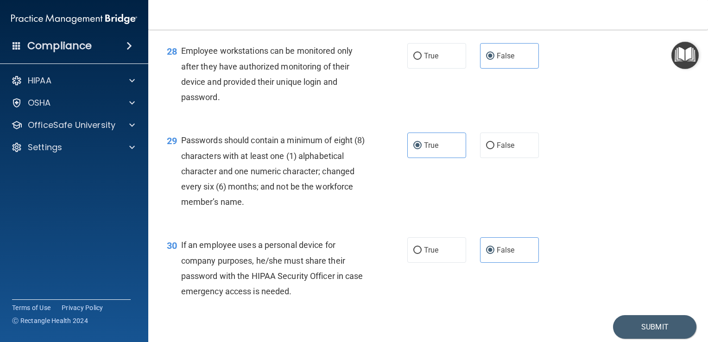
scroll to position [2414, 0]
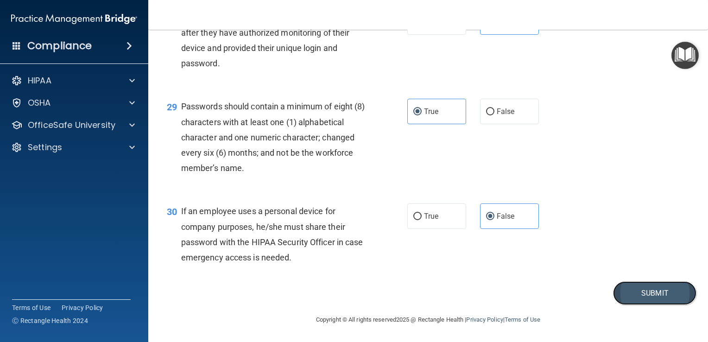
click at [351, 294] on button "Submit" at bounding box center [654, 293] width 83 height 24
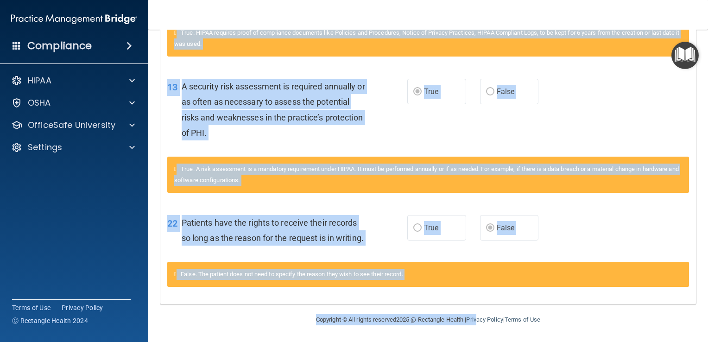
scroll to position [666, 0]
drag, startPoint x: 169, startPoint y: 234, endPoint x: 508, endPoint y: 271, distance: 340.5
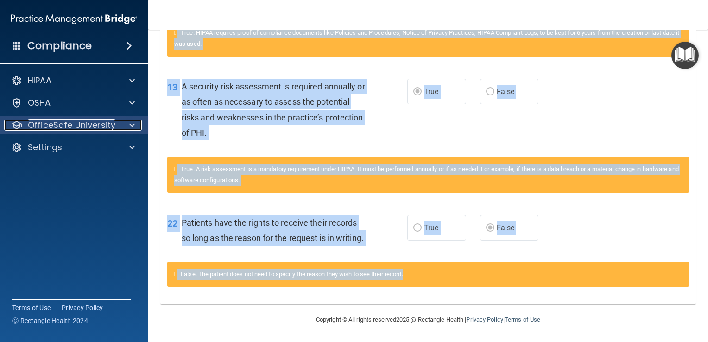
click at [63, 126] on p "OfficeSafe University" at bounding box center [72, 124] width 88 height 11
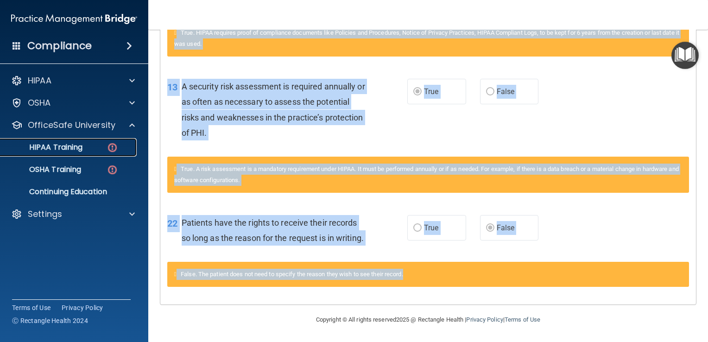
click at [69, 144] on p "HIPAA Training" at bounding box center [44, 147] width 76 height 9
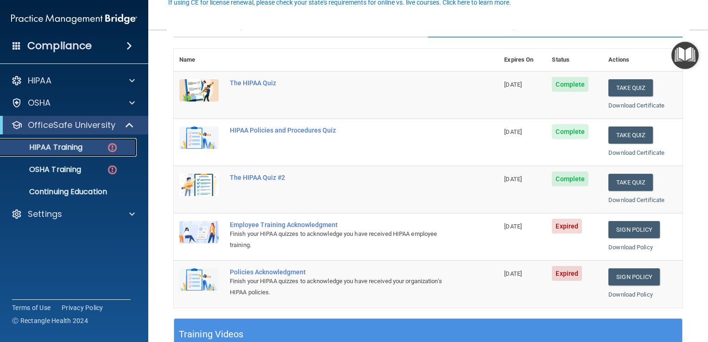
scroll to position [93, 0]
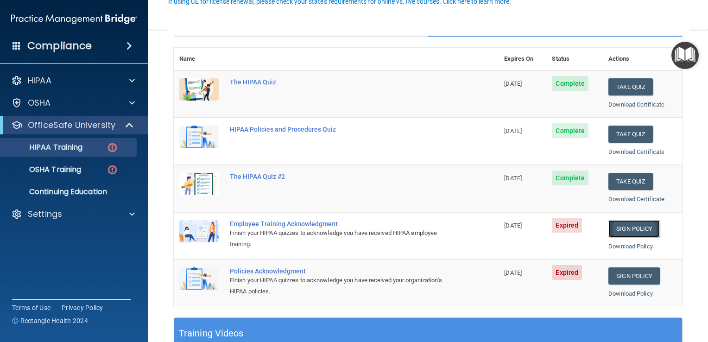
click at [351, 225] on link "Sign Policy" at bounding box center [633, 228] width 51 height 17
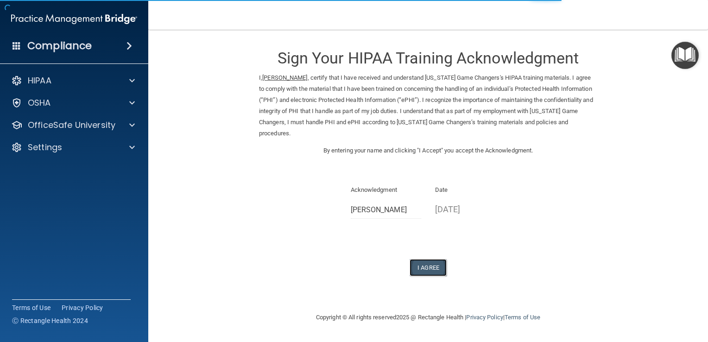
click at [429, 268] on button "I Agree" at bounding box center [427, 267] width 37 height 17
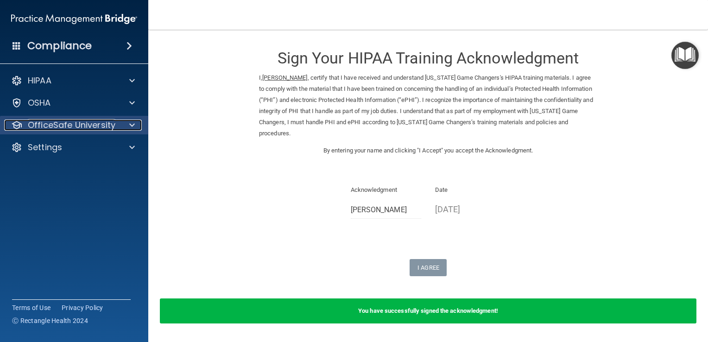
click at [133, 123] on span at bounding box center [132, 124] width 6 height 11
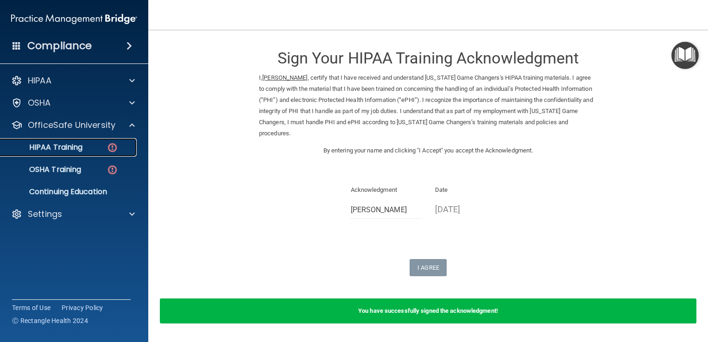
click at [92, 147] on div "HIPAA Training" at bounding box center [69, 147] width 126 height 9
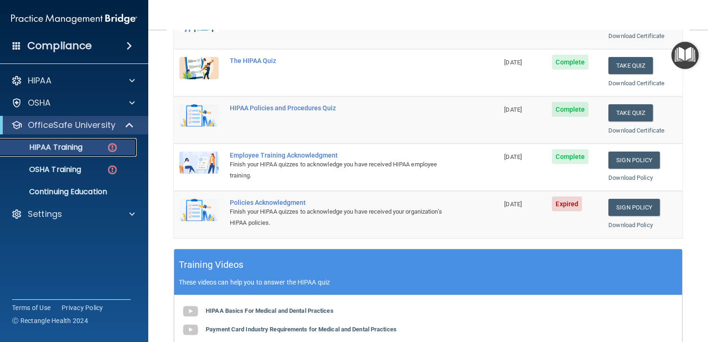
scroll to position [168, 0]
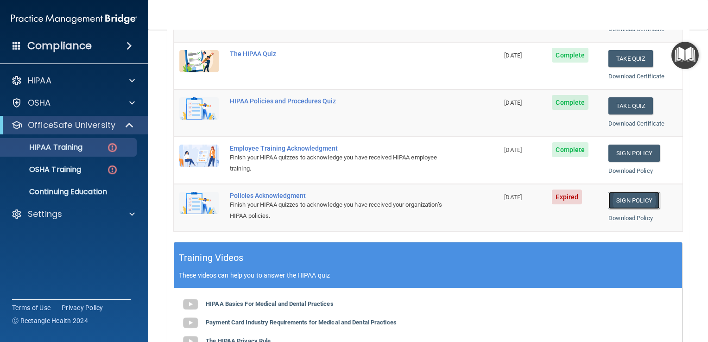
click at [632, 197] on link "Sign Policy" at bounding box center [633, 200] width 51 height 17
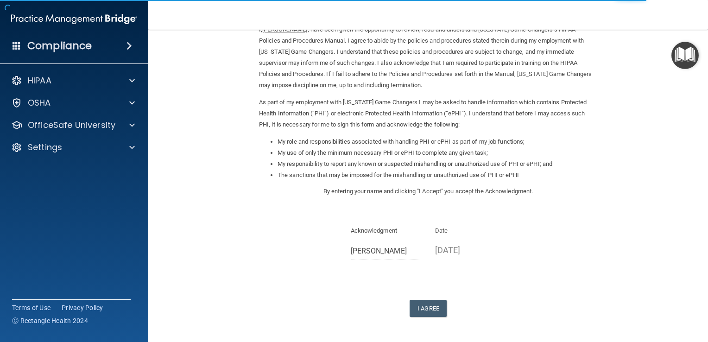
scroll to position [82, 0]
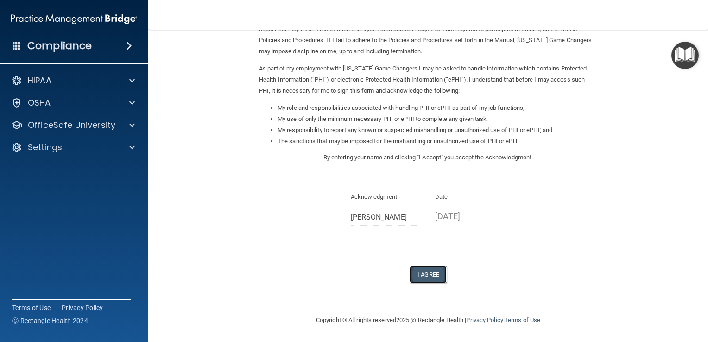
click at [418, 271] on button "I Agree" at bounding box center [427, 274] width 37 height 17
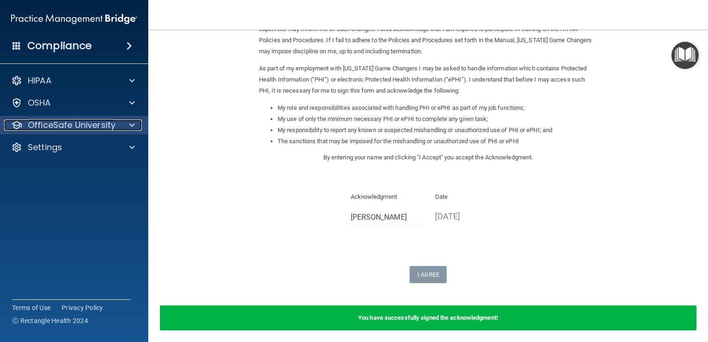
click at [94, 128] on p "OfficeSafe University" at bounding box center [72, 124] width 88 height 11
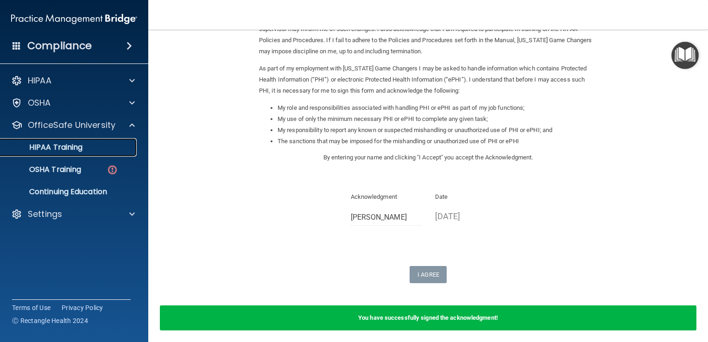
click at [78, 145] on p "HIPAA Training" at bounding box center [44, 147] width 76 height 9
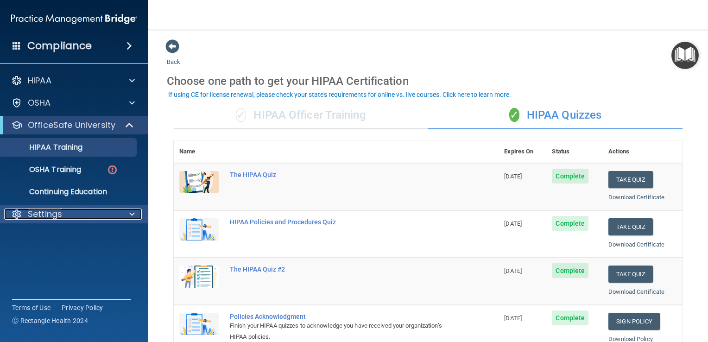
click at [132, 213] on span at bounding box center [132, 213] width 6 height 11
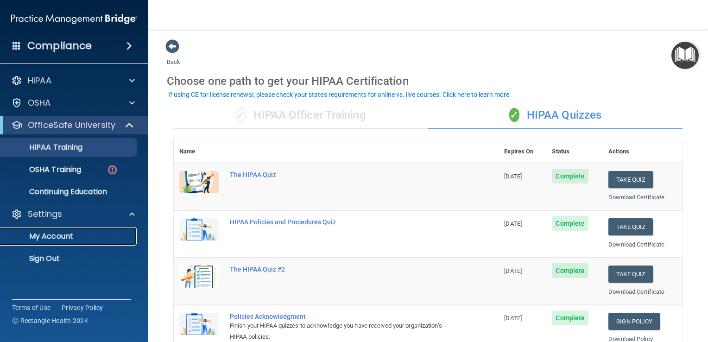
click at [71, 233] on p "My Account" at bounding box center [69, 236] width 126 height 9
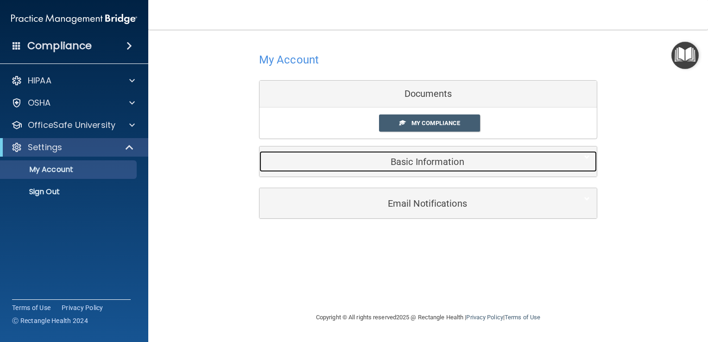
click at [432, 161] on h5 "Basic Information" at bounding box center [413, 162] width 295 height 10
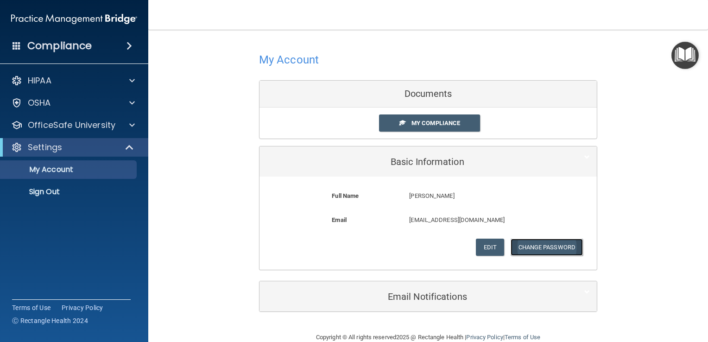
click at [541, 244] on button "Change Password" at bounding box center [546, 246] width 73 height 17
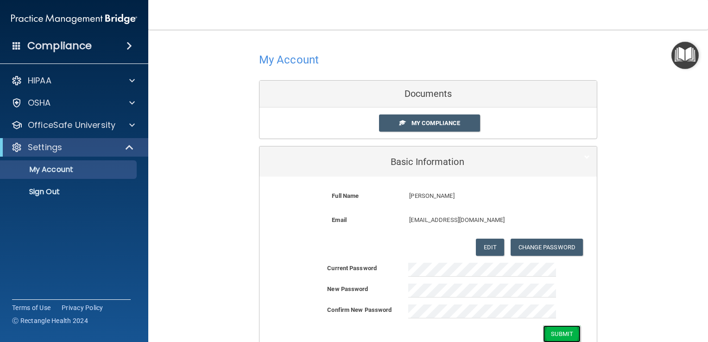
click at [559, 333] on button "Submit" at bounding box center [562, 333] width 38 height 17
click at [389, 266] on div "Current Password" at bounding box center [427, 270] width 337 height 14
click at [543, 336] on button "Submit" at bounding box center [562, 344] width 38 height 17
click at [557, 338] on button "Submit" at bounding box center [562, 344] width 38 height 17
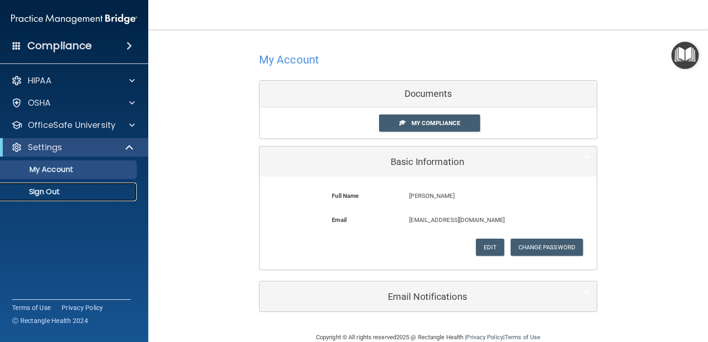
click at [42, 191] on p "Sign Out" at bounding box center [69, 191] width 126 height 9
